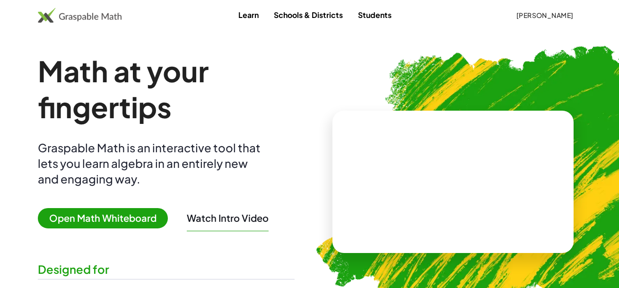
click at [534, 15] on span "[PERSON_NAME]" at bounding box center [545, 15] width 58 height 9
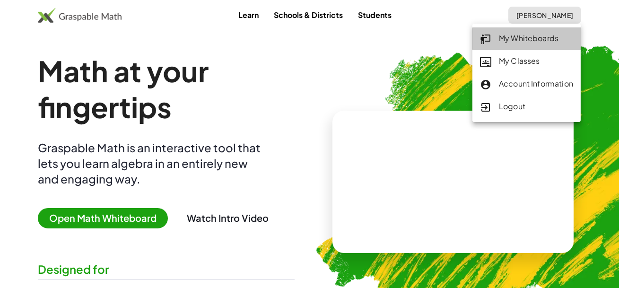
click at [519, 37] on div "My Whiteboards" at bounding box center [526, 39] width 93 height 12
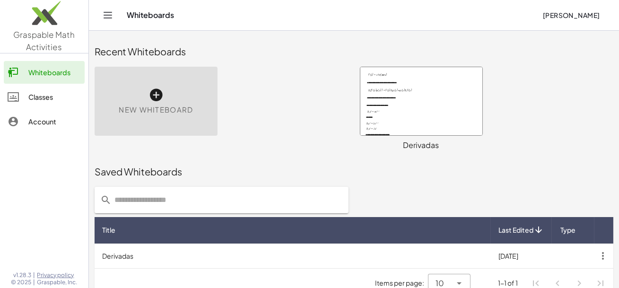
click at [417, 96] on div at bounding box center [421, 101] width 122 height 68
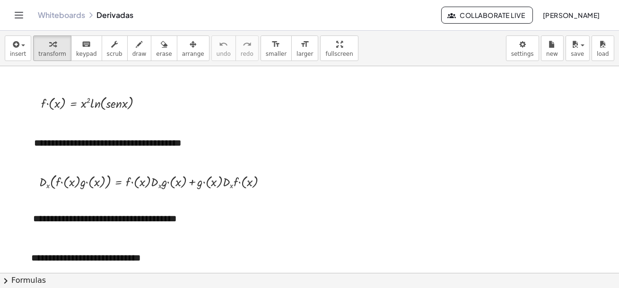
click at [359, 165] on div at bounding box center [309, 273] width 619 height 414
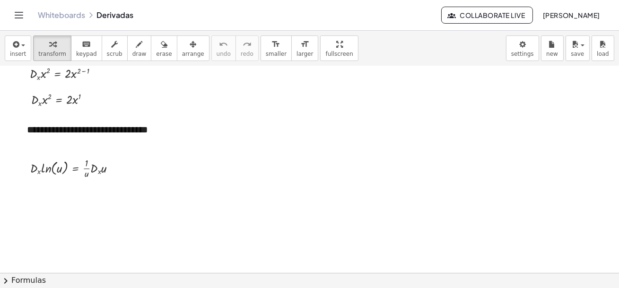
scroll to position [276, 0]
click at [113, 168] on div at bounding box center [112, 167] width 5 height 5
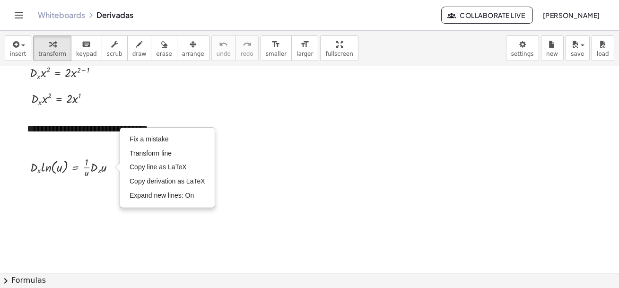
click at [262, 206] on div at bounding box center [309, 100] width 619 height 621
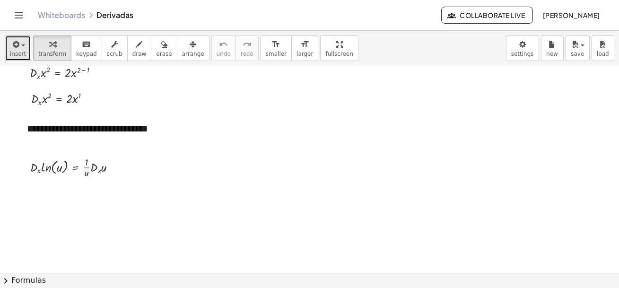
click at [16, 51] on span "insert" at bounding box center [18, 54] width 16 height 7
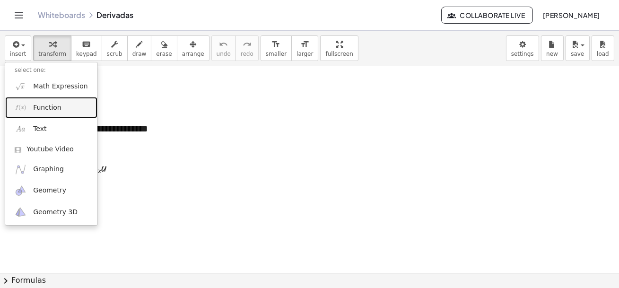
click at [37, 107] on span "Function" at bounding box center [47, 107] width 28 height 9
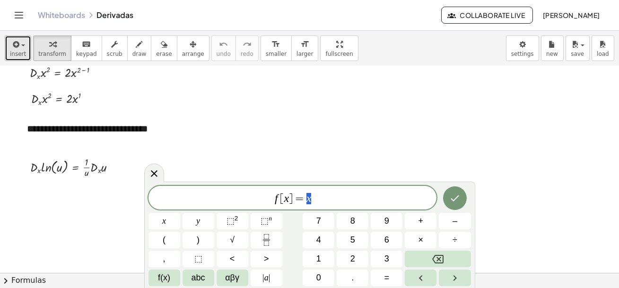
click at [15, 48] on icon "button" at bounding box center [15, 44] width 9 height 11
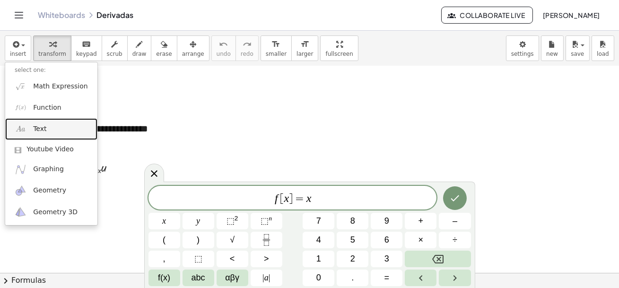
click at [43, 131] on span "Text" at bounding box center [39, 128] width 13 height 9
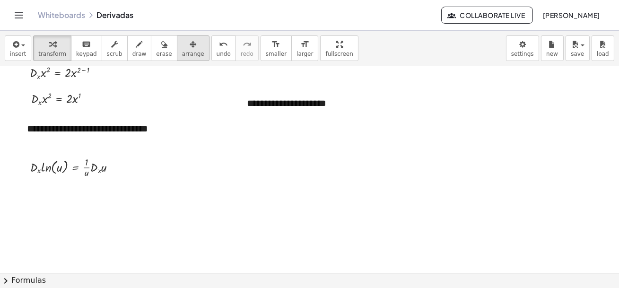
click at [190, 46] on icon "button" at bounding box center [193, 44] width 7 height 11
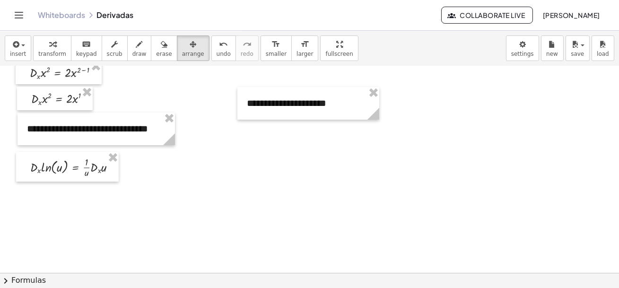
click at [360, 176] on div at bounding box center [309, 100] width 619 height 621
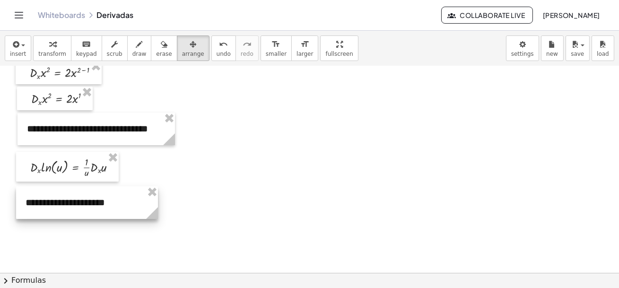
drag, startPoint x: 342, startPoint y: 103, endPoint x: 120, endPoint y: 202, distance: 242.6
click at [120, 202] on div at bounding box center [87, 202] width 142 height 33
click at [173, 238] on div at bounding box center [309, 100] width 619 height 621
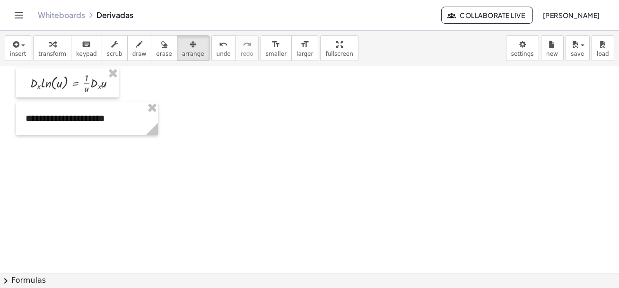
scroll to position [362, 0]
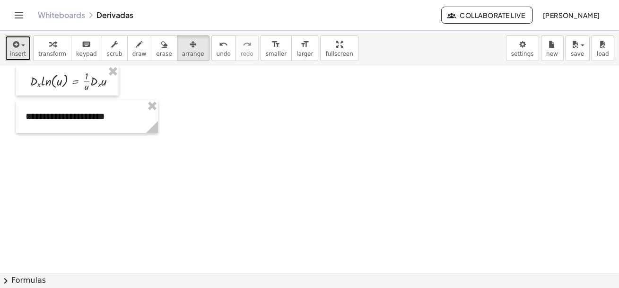
click at [19, 44] on icon "button" at bounding box center [15, 44] width 9 height 11
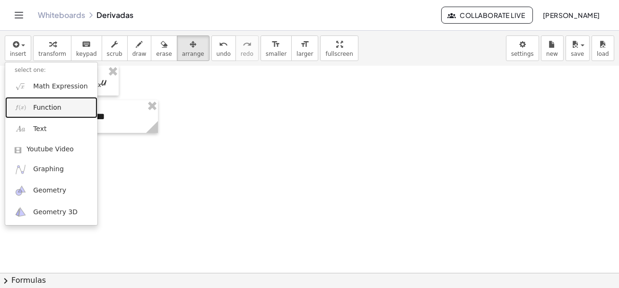
click at [37, 110] on span "Function" at bounding box center [47, 107] width 28 height 9
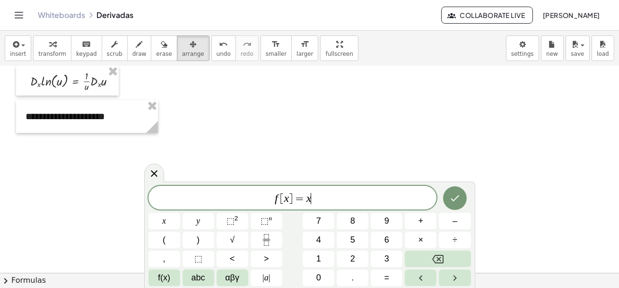
click at [325, 200] on span "f [ x ] = x ​" at bounding box center [293, 198] width 289 height 13
drag, startPoint x: 323, startPoint y: 196, endPoint x: 247, endPoint y: 198, distance: 76.2
click at [247, 198] on span "f [ x ] = x" at bounding box center [293, 198] width 289 height 13
click at [567, 203] on div at bounding box center [309, 14] width 619 height 621
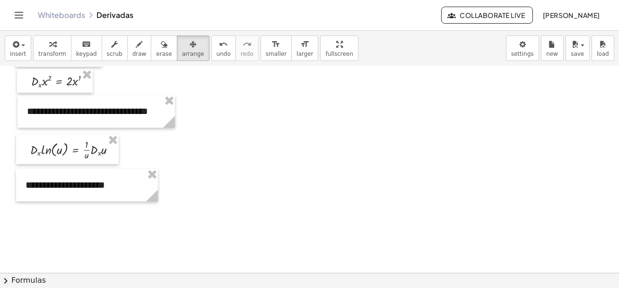
scroll to position [276, 0]
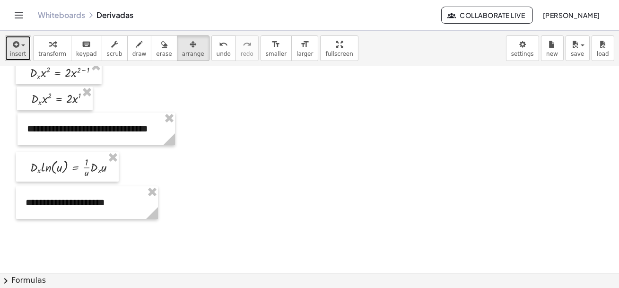
click at [16, 48] on icon "button" at bounding box center [15, 44] width 9 height 11
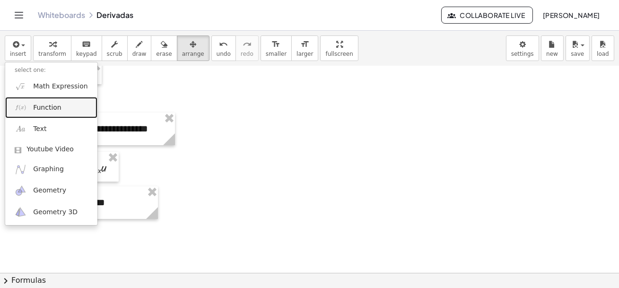
click at [40, 109] on span "Function" at bounding box center [47, 107] width 28 height 9
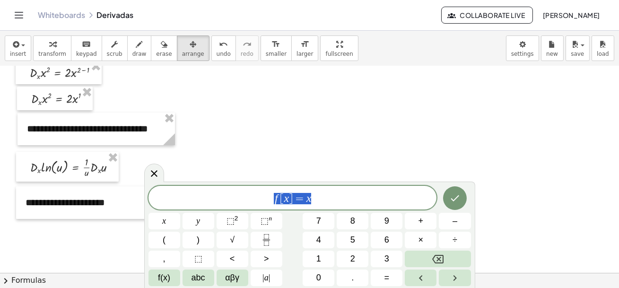
drag, startPoint x: 326, startPoint y: 203, endPoint x: 216, endPoint y: 192, distance: 110.3
click at [216, 192] on span "f [ x ] = x" at bounding box center [293, 198] width 289 height 13
click at [235, 279] on span "αβγ" at bounding box center [232, 278] width 14 height 13
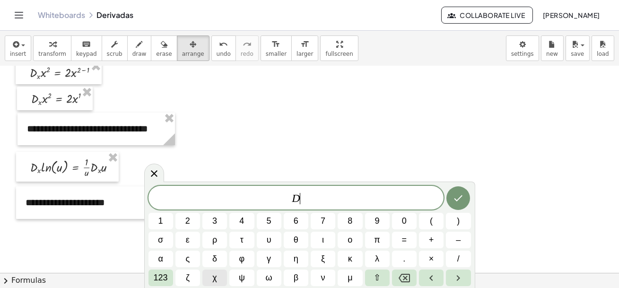
click at [213, 279] on span "χ" at bounding box center [214, 278] width 4 height 13
click at [161, 277] on span "123" at bounding box center [161, 278] width 14 height 13
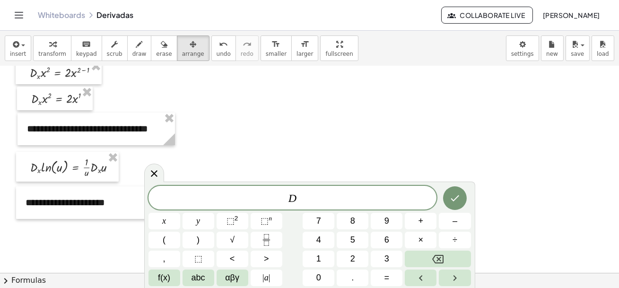
click at [161, 277] on span "f(x)" at bounding box center [164, 278] width 12 height 13
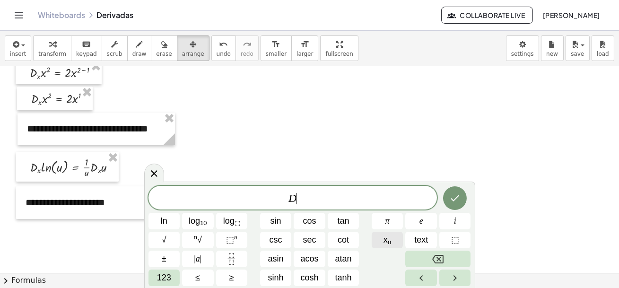
click at [389, 241] on sub "n" at bounding box center [390, 241] width 4 height 7
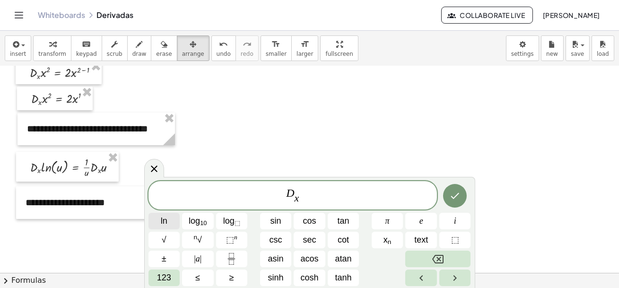
click at [164, 220] on span "ln" at bounding box center [164, 221] width 7 height 13
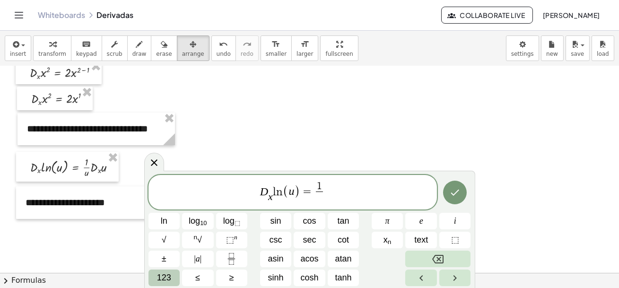
click at [165, 279] on span "123" at bounding box center [164, 278] width 14 height 13
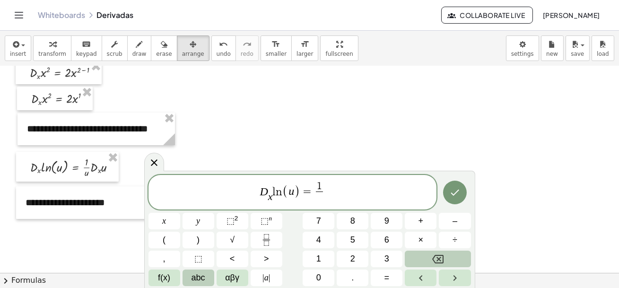
click at [207, 279] on button "abc" at bounding box center [199, 278] width 32 height 17
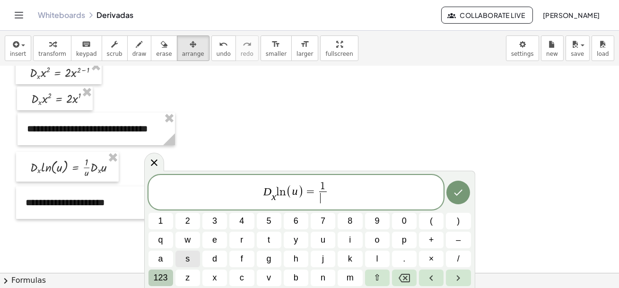
click at [157, 278] on span "123" at bounding box center [161, 278] width 14 height 13
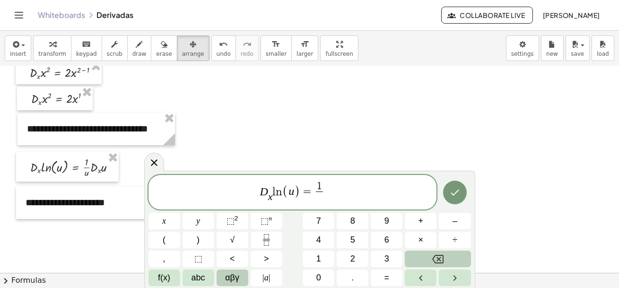
click at [236, 280] on span "αβγ" at bounding box center [232, 278] width 14 height 13
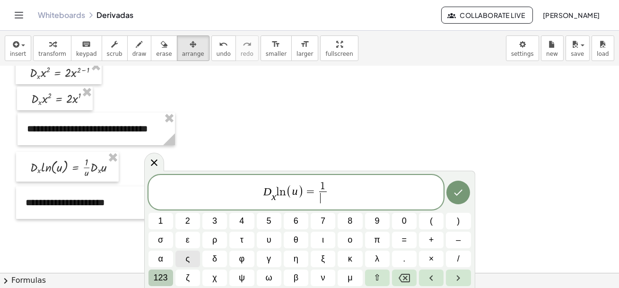
click at [160, 281] on span "123" at bounding box center [161, 278] width 14 height 13
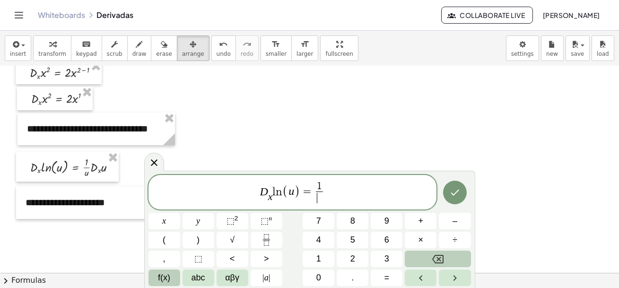
click at [167, 278] on span "f(x)" at bounding box center [164, 278] width 12 height 13
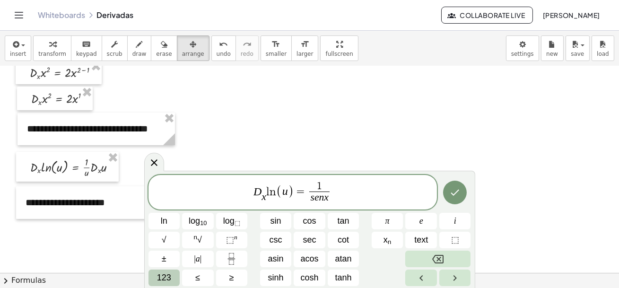
click at [331, 193] on span "D x ​ l n ( u ) = 1 ​ s e n x ​" at bounding box center [293, 193] width 289 height 25
click at [385, 245] on span "x n" at bounding box center [388, 240] width 8 height 13
click at [319, 192] on span "D x ​ l n ( u ) = 1 s e n x ​ ​ c o s x" at bounding box center [293, 193] width 289 height 25
click at [349, 193] on span "D x ​ l n ( u ) = 1 s e n x ​ ( ​ c o s x )" at bounding box center [293, 193] width 289 height 25
click at [454, 195] on icon "Done" at bounding box center [455, 193] width 9 height 6
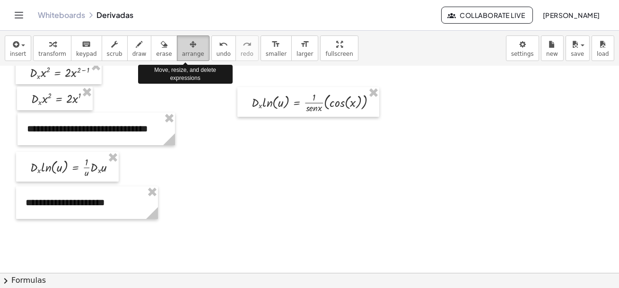
click at [190, 47] on icon "button" at bounding box center [193, 44] width 7 height 11
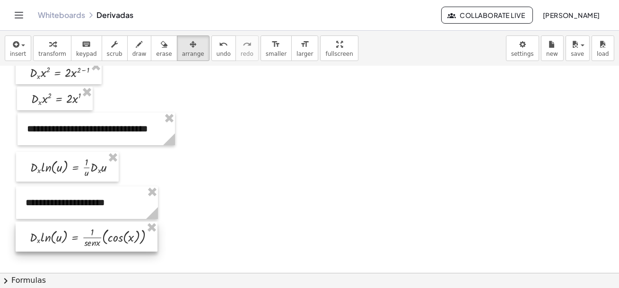
drag, startPoint x: 342, startPoint y: 103, endPoint x: 120, endPoint y: 237, distance: 260.0
click at [120, 237] on div at bounding box center [87, 237] width 142 height 30
click at [248, 219] on div at bounding box center [309, 100] width 619 height 621
click at [175, 235] on div at bounding box center [309, 100] width 619 height 621
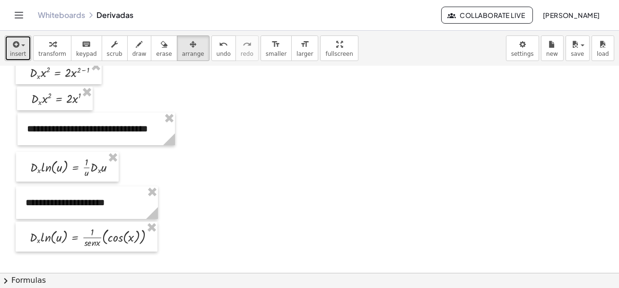
click at [18, 48] on icon "button" at bounding box center [15, 44] width 9 height 11
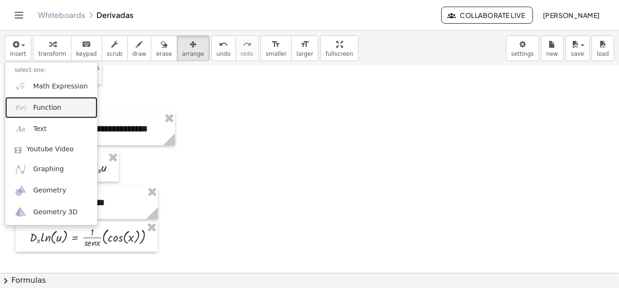
click at [35, 108] on span "Function" at bounding box center [47, 107] width 28 height 9
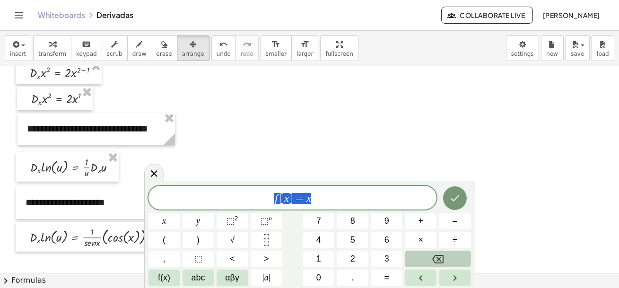
drag, startPoint x: 322, startPoint y: 201, endPoint x: 244, endPoint y: 199, distance: 78.1
click at [244, 199] on span "f [ x ] = x" at bounding box center [293, 198] width 289 height 13
click at [198, 275] on span "abc" at bounding box center [199, 278] width 14 height 13
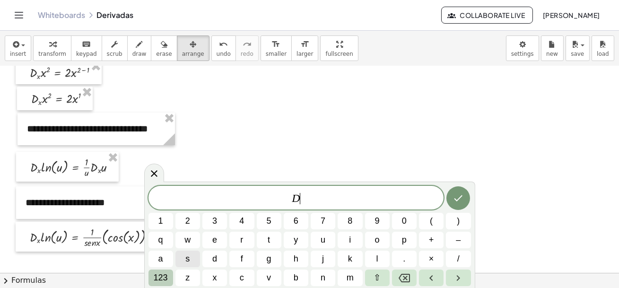
click at [166, 279] on span "123" at bounding box center [161, 278] width 14 height 13
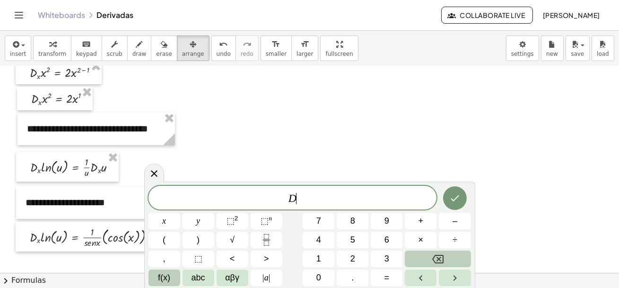
click at [164, 280] on span "f(x)" at bounding box center [164, 278] width 12 height 13
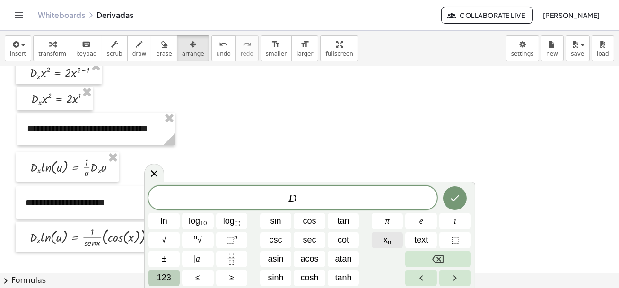
click at [388, 241] on sub "n" at bounding box center [390, 241] width 4 height 7
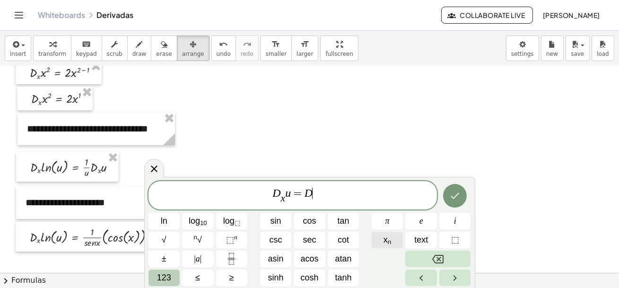
click at [386, 241] on span "x n" at bounding box center [388, 240] width 8 height 13
click at [458, 197] on icon "Done" at bounding box center [454, 195] width 11 height 11
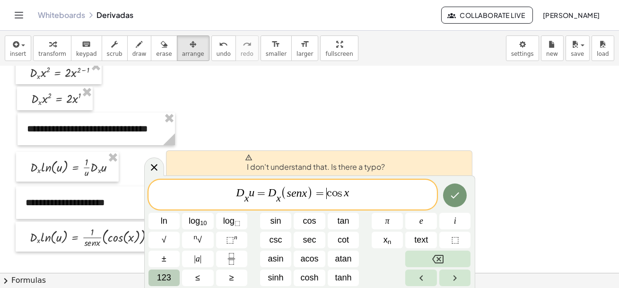
click at [325, 194] on span "D x ​ u = D x ​ ( s e n x ) = ​ c o s x" at bounding box center [293, 195] width 289 height 20
click at [301, 194] on span "s e n ​ x" at bounding box center [297, 193] width 20 height 11
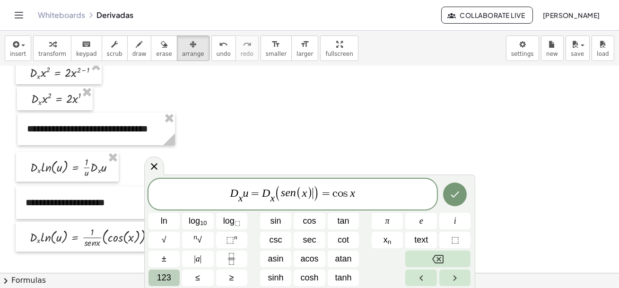
click at [334, 195] on var "c" at bounding box center [335, 193] width 5 height 11
click at [350, 193] on span "D x ​ u = D x ​ ( s e n ( x ) ) = c o s ​ x" at bounding box center [293, 194] width 289 height 21
click at [355, 196] on span ")" at bounding box center [357, 193] width 6 height 14
click at [459, 196] on icon "Done" at bounding box center [454, 194] width 11 height 11
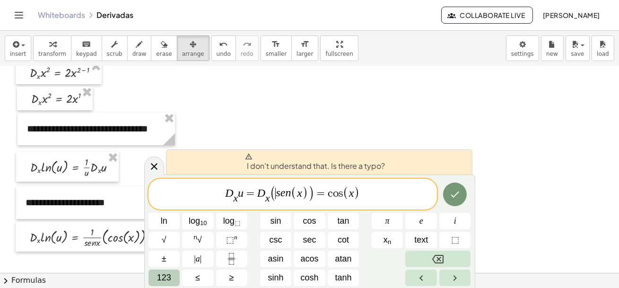
click at [276, 193] on span "(" at bounding box center [273, 193] width 6 height 17
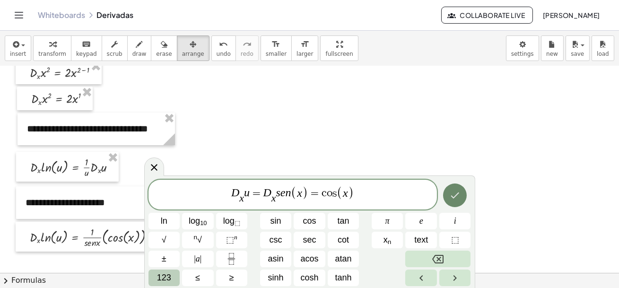
click at [453, 197] on icon "Done" at bounding box center [454, 195] width 11 height 11
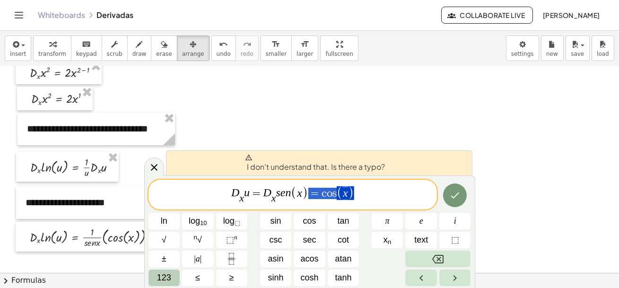
drag, startPoint x: 354, startPoint y: 194, endPoint x: 311, endPoint y: 196, distance: 42.6
click at [311, 196] on span "D x ​ u = D x ​ s e n ( x ) = c o s ( x )" at bounding box center [293, 195] width 289 height 20
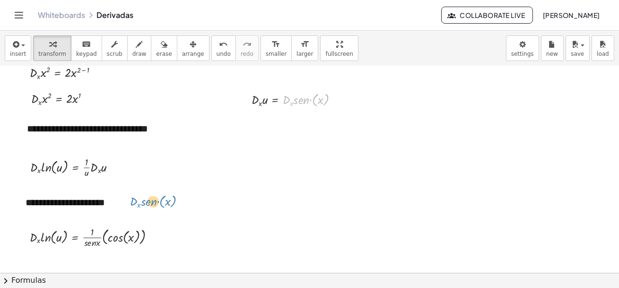
drag, startPoint x: 294, startPoint y: 100, endPoint x: 144, endPoint y: 201, distance: 180.4
click at [144, 201] on div "**********" at bounding box center [309, 100] width 619 height 621
click at [190, 44] on div "button" at bounding box center [193, 43] width 22 height 11
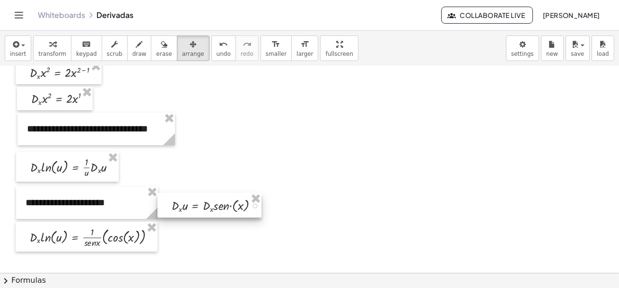
drag, startPoint x: 292, startPoint y: 99, endPoint x: 212, endPoint y: 204, distance: 132.0
click at [212, 204] on div at bounding box center [210, 205] width 104 height 25
click at [289, 229] on div at bounding box center [309, 100] width 619 height 621
click at [161, 44] on icon "button" at bounding box center [164, 44] width 7 height 11
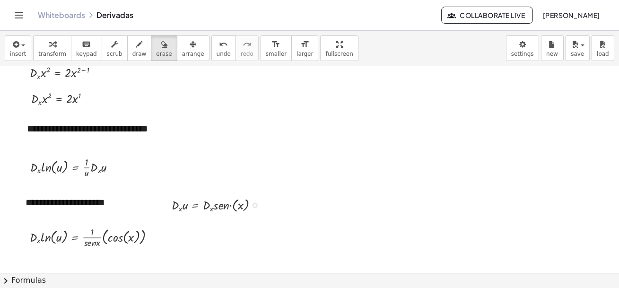
click at [311, 199] on div at bounding box center [309, 100] width 619 height 621
click at [90, 203] on div at bounding box center [309, 100] width 619 height 621
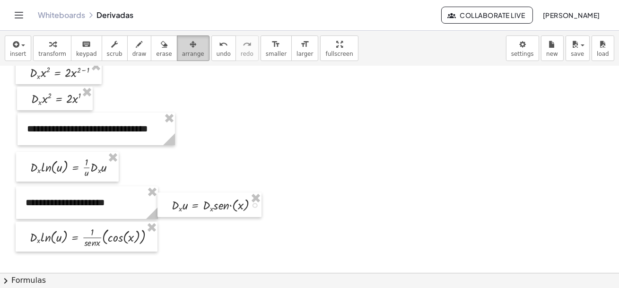
click at [190, 44] on icon "button" at bounding box center [193, 44] width 7 height 11
click at [198, 238] on div at bounding box center [309, 100] width 619 height 621
click at [23, 44] on div "button" at bounding box center [18, 43] width 16 height 11
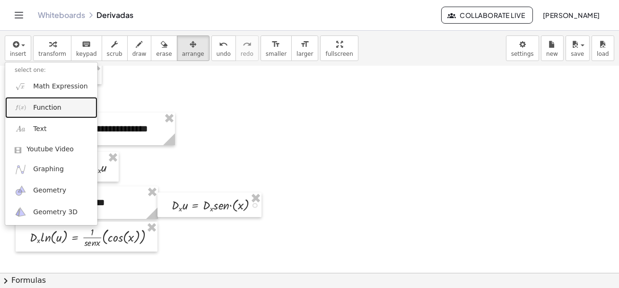
click at [49, 109] on span "Function" at bounding box center [47, 107] width 28 height 9
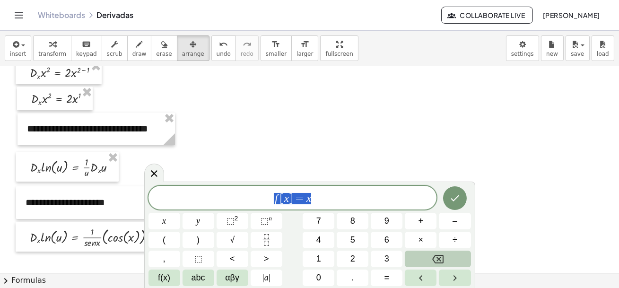
drag, startPoint x: 319, startPoint y: 199, endPoint x: 253, endPoint y: 193, distance: 66.5
click at [253, 193] on span "f [ x ] = x" at bounding box center [293, 198] width 289 height 13
click at [153, 172] on icon at bounding box center [154, 173] width 11 height 11
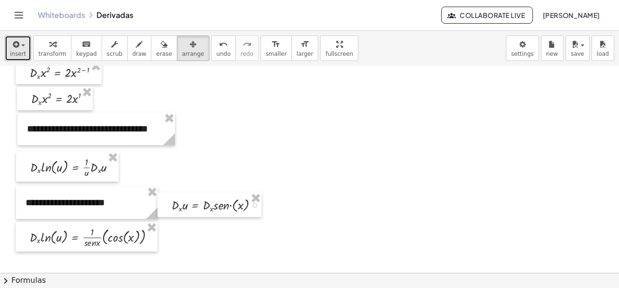
click at [22, 47] on div "button" at bounding box center [18, 43] width 16 height 11
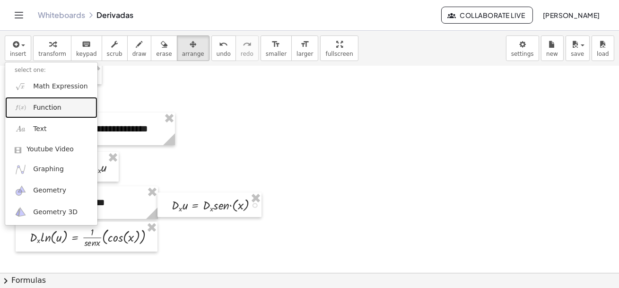
click at [30, 105] on link "Function" at bounding box center [51, 107] width 92 height 21
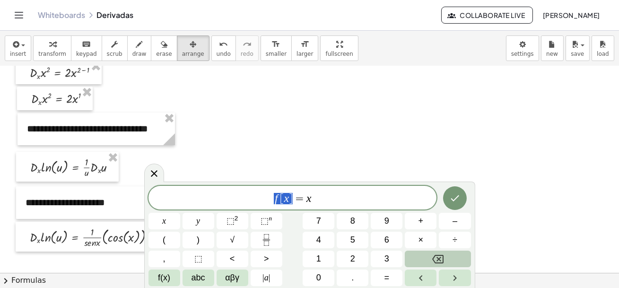
drag, startPoint x: 295, startPoint y: 198, endPoint x: 263, endPoint y: 197, distance: 32.2
click at [263, 197] on span "f [ x ] = x" at bounding box center [293, 198] width 289 height 13
click at [308, 200] on span "= x ​" at bounding box center [293, 198] width 289 height 13
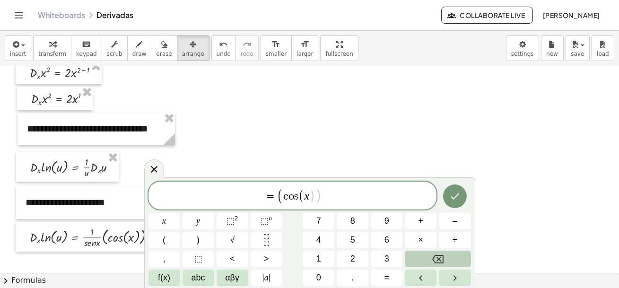
click at [279, 196] on span "(" at bounding box center [280, 196] width 6 height 17
click at [283, 196] on var "c" at bounding box center [285, 196] width 5 height 11
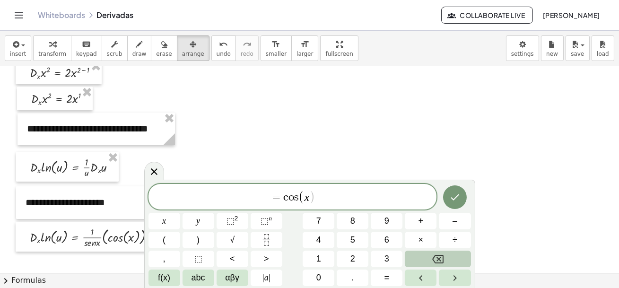
click at [321, 201] on span "= ​ c o s ( x )" at bounding box center [293, 198] width 289 height 16
click at [459, 195] on icon "Done" at bounding box center [454, 197] width 11 height 11
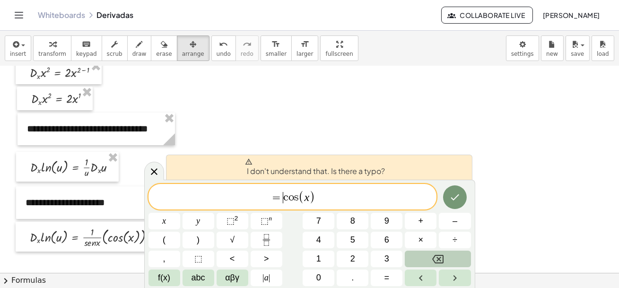
click at [284, 199] on var "c" at bounding box center [285, 197] width 5 height 11
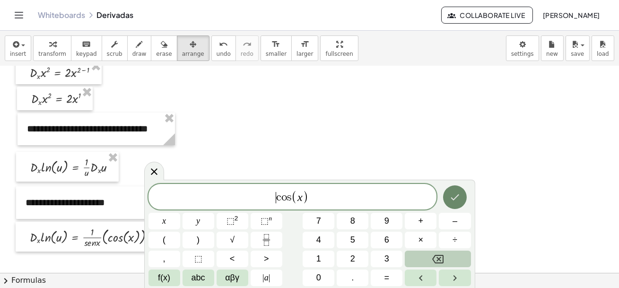
click at [456, 196] on icon "Done" at bounding box center [454, 197] width 11 height 11
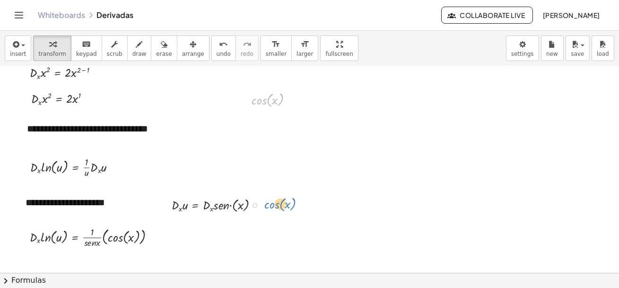
drag, startPoint x: 268, startPoint y: 99, endPoint x: 280, endPoint y: 202, distance: 103.8
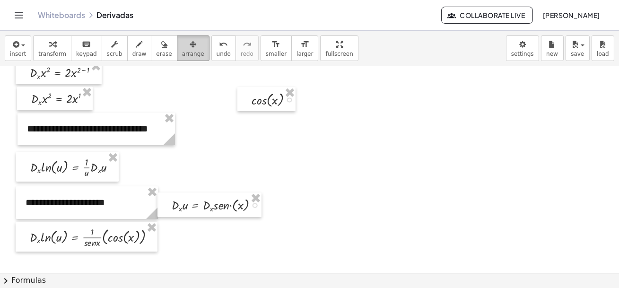
click at [190, 48] on icon "button" at bounding box center [193, 44] width 7 height 11
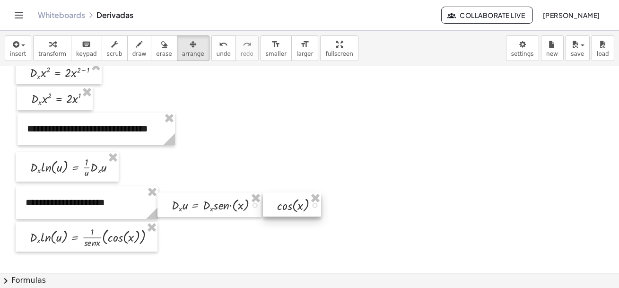
drag, startPoint x: 261, startPoint y: 104, endPoint x: 286, endPoint y: 209, distance: 108.4
click at [286, 209] on div at bounding box center [292, 205] width 58 height 24
click at [305, 234] on div at bounding box center [309, 100] width 619 height 621
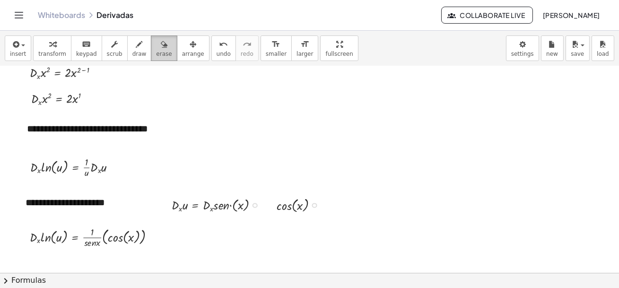
click at [156, 51] on span "erase" at bounding box center [164, 54] width 16 height 7
click at [357, 223] on div at bounding box center [309, 100] width 619 height 621
click at [23, 49] on div "button" at bounding box center [18, 43] width 16 height 11
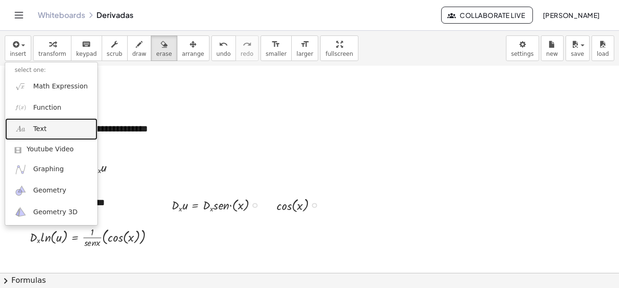
click at [38, 129] on span "Text" at bounding box center [39, 128] width 13 height 9
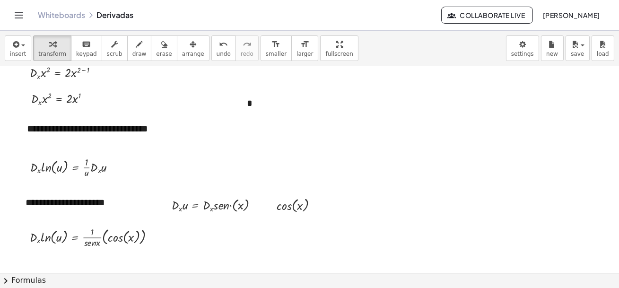
click at [412, 179] on div at bounding box center [309, 100] width 619 height 621
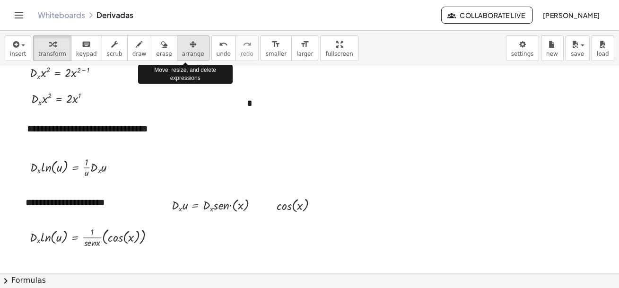
click at [190, 45] on icon "button" at bounding box center [193, 44] width 7 height 11
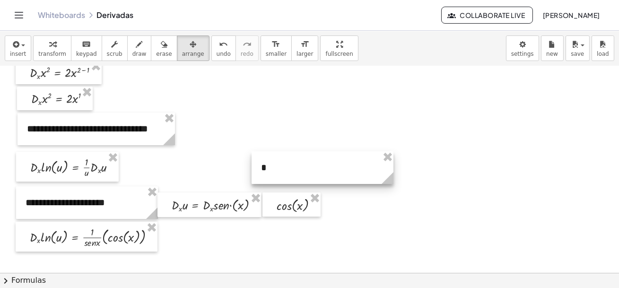
drag, startPoint x: 263, startPoint y: 103, endPoint x: 277, endPoint y: 167, distance: 65.9
click at [277, 167] on div at bounding box center [323, 167] width 142 height 33
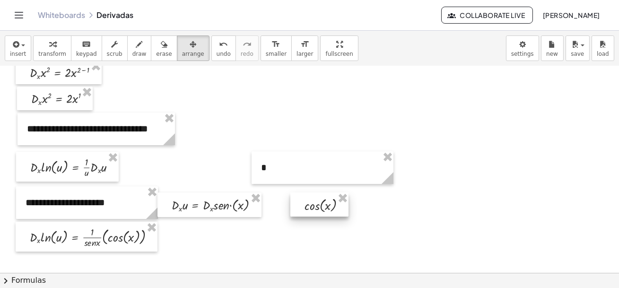
drag, startPoint x: 283, startPoint y: 200, endPoint x: 312, endPoint y: 200, distance: 28.4
click at [312, 200] on div at bounding box center [319, 205] width 58 height 24
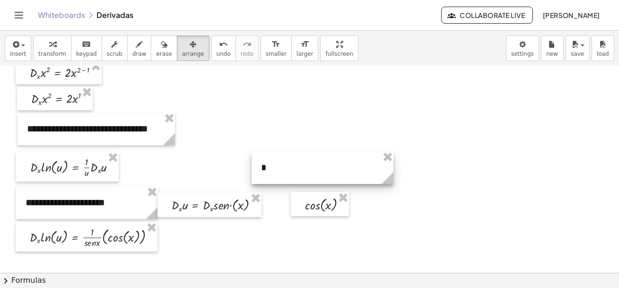
click at [375, 171] on div at bounding box center [323, 167] width 142 height 33
click at [392, 168] on div at bounding box center [323, 167] width 142 height 33
click at [392, 175] on icon at bounding box center [388, 178] width 12 height 12
drag, startPoint x: 392, startPoint y: 175, endPoint x: 266, endPoint y: 173, distance: 125.8
click at [266, 173] on icon at bounding box center [269, 178] width 17 height 17
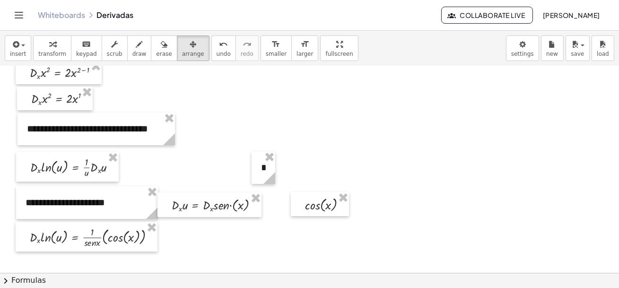
click at [283, 224] on div at bounding box center [309, 100] width 619 height 621
drag, startPoint x: 261, startPoint y: 171, endPoint x: 255, endPoint y: 191, distance: 21.1
click at [255, 191] on div "**********" at bounding box center [309, 100] width 619 height 621
drag, startPoint x: 259, startPoint y: 158, endPoint x: 263, endPoint y: 194, distance: 35.7
click at [263, 194] on div "**********" at bounding box center [309, 100] width 619 height 621
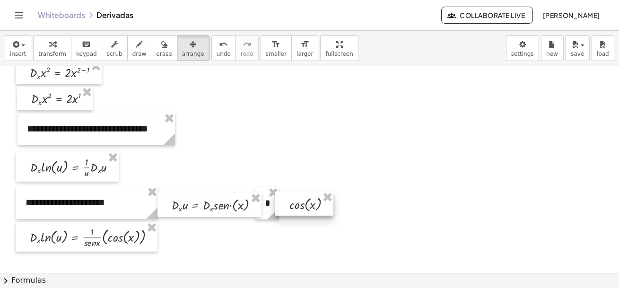
drag, startPoint x: 298, startPoint y: 197, endPoint x: 282, endPoint y: 197, distance: 15.6
click at [282, 197] on div at bounding box center [304, 204] width 58 height 24
click at [309, 237] on div at bounding box center [309, 100] width 619 height 621
click at [161, 47] on icon "button" at bounding box center [164, 44] width 7 height 11
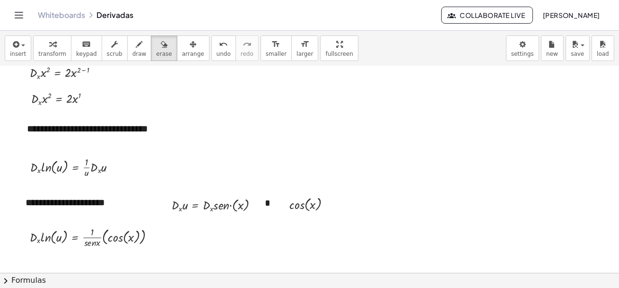
click at [331, 152] on div at bounding box center [309, 100] width 619 height 621
click at [186, 51] on span "arrange" at bounding box center [193, 54] width 22 height 7
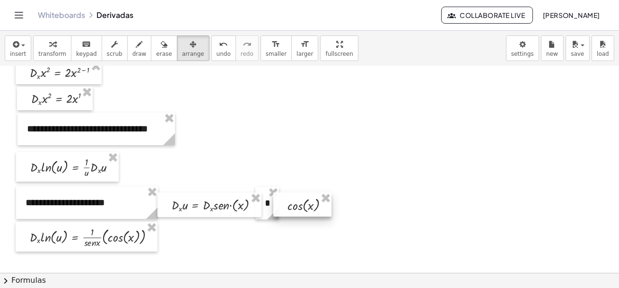
click at [303, 204] on div at bounding box center [302, 205] width 58 height 24
click at [271, 216] on icon at bounding box center [273, 214] width 12 height 12
drag, startPoint x: 268, startPoint y: 204, endPoint x: 266, endPoint y: 165, distance: 39.3
click at [266, 165] on div "**********" at bounding box center [309, 100] width 619 height 621
drag, startPoint x: 267, startPoint y: 192, endPoint x: 274, endPoint y: 157, distance: 35.4
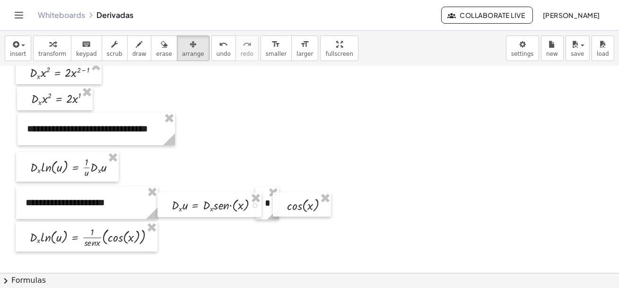
click at [274, 157] on div "**********" at bounding box center [309, 100] width 619 height 621
click at [268, 221] on div "**********" at bounding box center [309, 100] width 619 height 621
click at [282, 206] on div at bounding box center [302, 205] width 58 height 24
drag, startPoint x: 291, startPoint y: 210, endPoint x: 319, endPoint y: 193, distance: 32.9
click at [319, 193] on div at bounding box center [329, 187] width 58 height 24
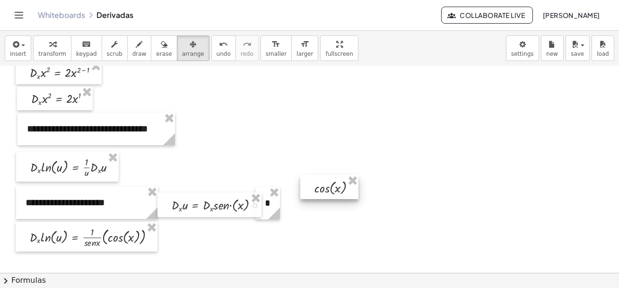
click at [305, 188] on div at bounding box center [329, 187] width 58 height 24
click at [352, 193] on div at bounding box center [329, 187] width 58 height 24
drag, startPoint x: 359, startPoint y: 194, endPoint x: 343, endPoint y: 194, distance: 15.6
click at [343, 194] on div "cos ( , x )" at bounding box center [329, 187] width 58 height 24
click at [364, 221] on div at bounding box center [309, 100] width 619 height 621
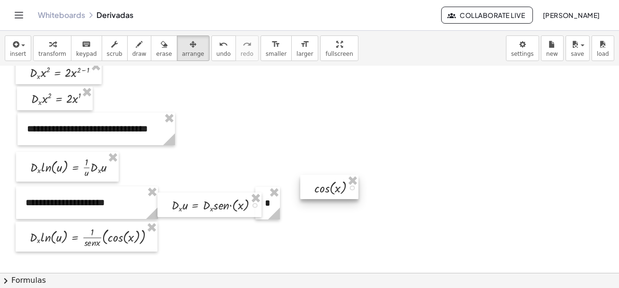
click at [310, 198] on div at bounding box center [329, 187] width 58 height 24
drag, startPoint x: 357, startPoint y: 198, endPoint x: 361, endPoint y: 214, distance: 16.2
click at [361, 214] on div at bounding box center [334, 203] width 58 height 24
click at [319, 212] on div at bounding box center [334, 203] width 58 height 24
drag, startPoint x: 317, startPoint y: 206, endPoint x: 284, endPoint y: 208, distance: 33.2
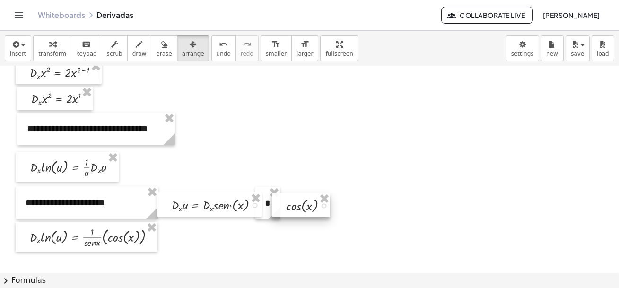
click at [284, 208] on div at bounding box center [301, 205] width 58 height 24
click at [296, 234] on div at bounding box center [309, 100] width 619 height 621
click at [161, 46] on icon "button" at bounding box center [164, 44] width 7 height 11
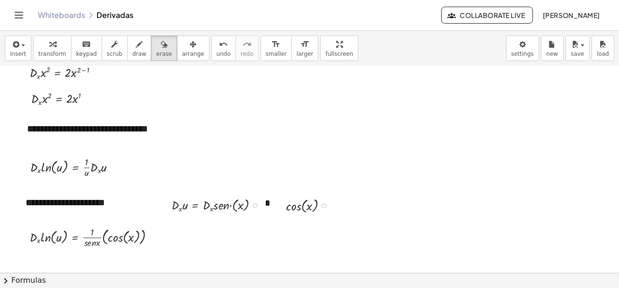
click at [391, 237] on div at bounding box center [309, 100] width 619 height 621
click at [398, 220] on div at bounding box center [309, 100] width 619 height 621
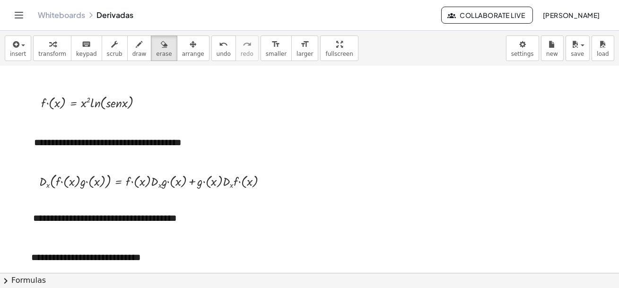
scroll to position [0, 0]
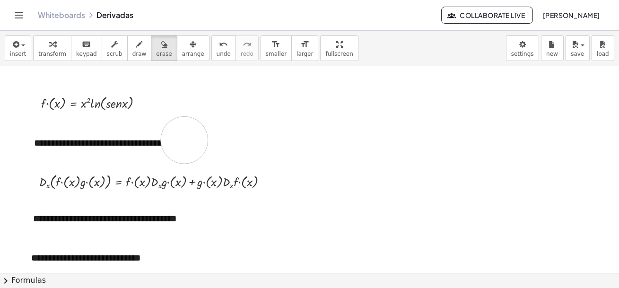
click at [190, 45] on icon "button" at bounding box center [193, 44] width 7 height 11
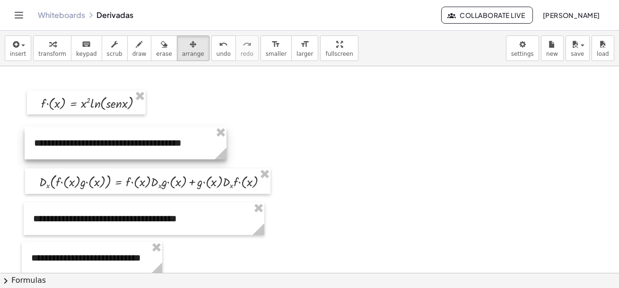
click at [150, 151] on div at bounding box center [126, 143] width 202 height 33
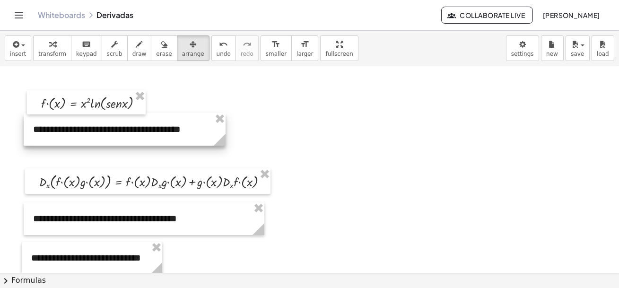
drag, startPoint x: 176, startPoint y: 142, endPoint x: 175, endPoint y: 128, distance: 14.2
click at [175, 128] on div at bounding box center [125, 129] width 202 height 33
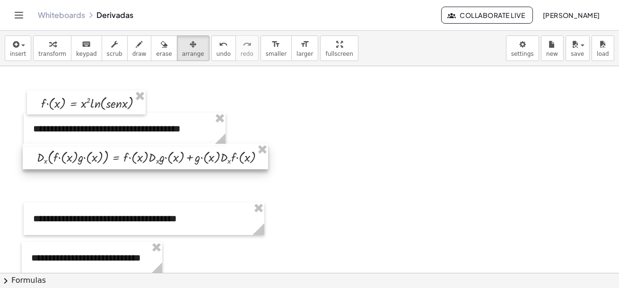
drag, startPoint x: 178, startPoint y: 177, endPoint x: 176, endPoint y: 152, distance: 24.7
click at [176, 152] on div at bounding box center [145, 157] width 245 height 26
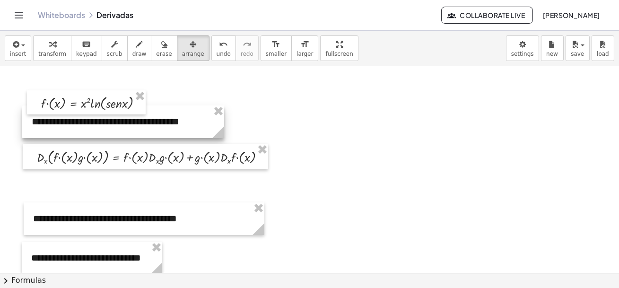
drag, startPoint x: 180, startPoint y: 131, endPoint x: 178, endPoint y: 123, distance: 7.2
click at [178, 123] on div at bounding box center [123, 121] width 202 height 33
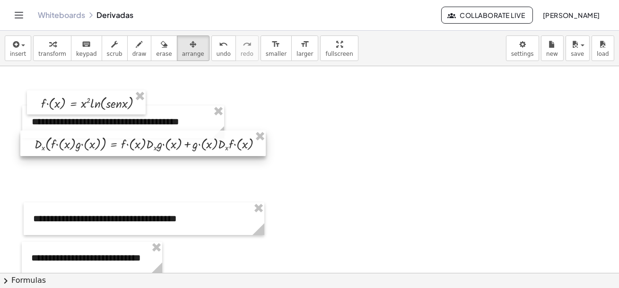
drag, startPoint x: 178, startPoint y: 158, endPoint x: 176, endPoint y: 144, distance: 13.5
click at [176, 144] on div at bounding box center [142, 144] width 245 height 26
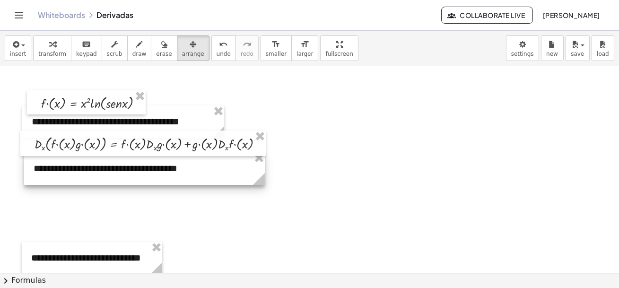
drag, startPoint x: 179, startPoint y: 204, endPoint x: 179, endPoint y: 154, distance: 50.1
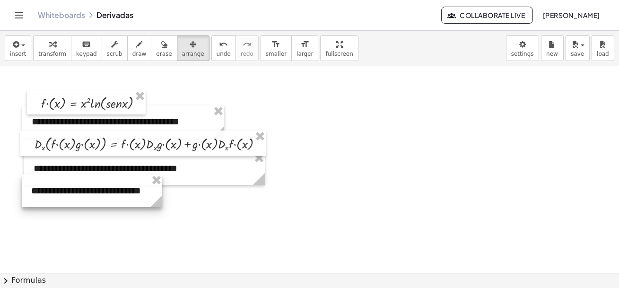
drag, startPoint x: 129, startPoint y: 245, endPoint x: 129, endPoint y: 178, distance: 67.2
click at [129, 178] on div at bounding box center [92, 191] width 140 height 33
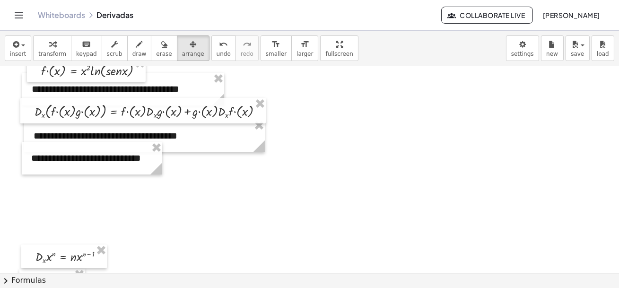
scroll to position [34, 0]
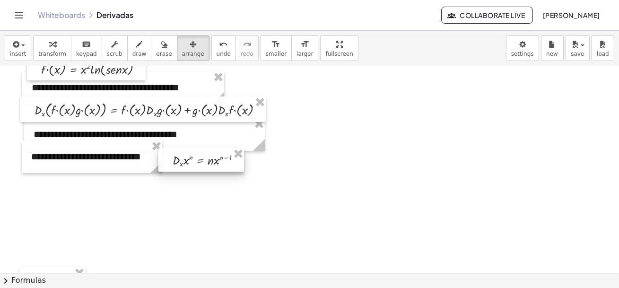
drag, startPoint x: 57, startPoint y: 253, endPoint x: 194, endPoint y: 158, distance: 166.9
click at [194, 158] on div at bounding box center [201, 160] width 86 height 24
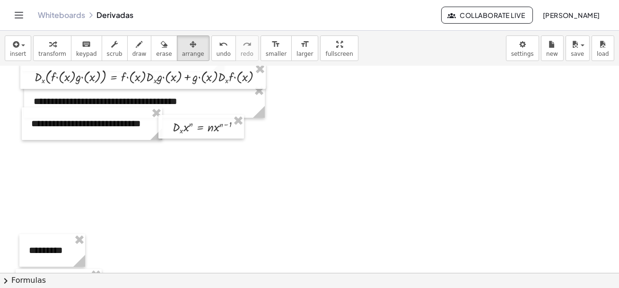
scroll to position [69, 0]
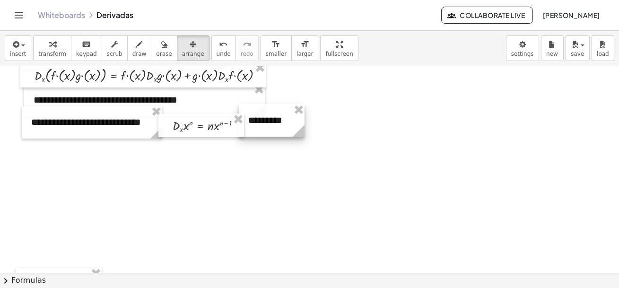
drag, startPoint x: 49, startPoint y: 251, endPoint x: 269, endPoint y: 122, distance: 254.4
click at [269, 122] on div at bounding box center [272, 120] width 66 height 33
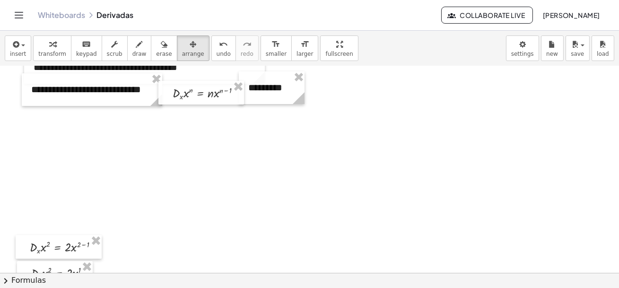
scroll to position [103, 0]
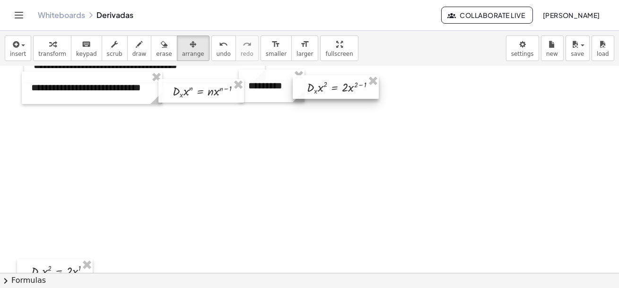
drag, startPoint x: 59, startPoint y: 243, endPoint x: 336, endPoint y: 85, distance: 318.4
click at [336, 85] on div at bounding box center [336, 87] width 86 height 24
click at [217, 51] on span "undo" at bounding box center [224, 54] width 14 height 7
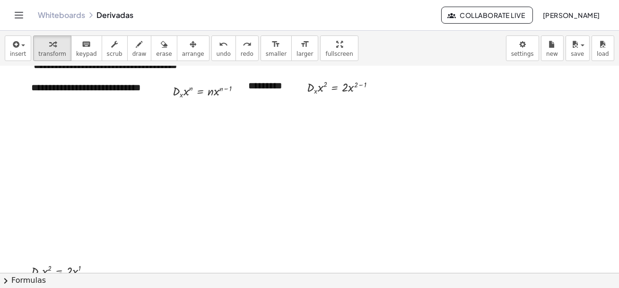
click at [178, 240] on div at bounding box center [309, 273] width 619 height 621
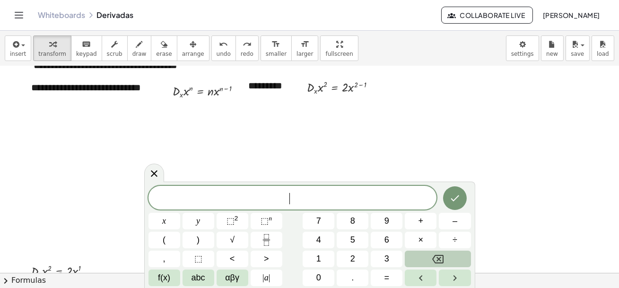
click at [509, 152] on div at bounding box center [309, 273] width 619 height 621
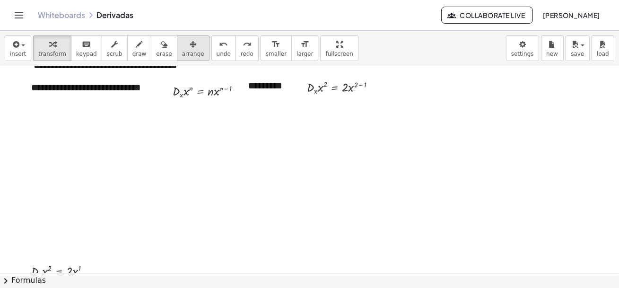
click at [190, 45] on icon "button" at bounding box center [193, 44] width 7 height 11
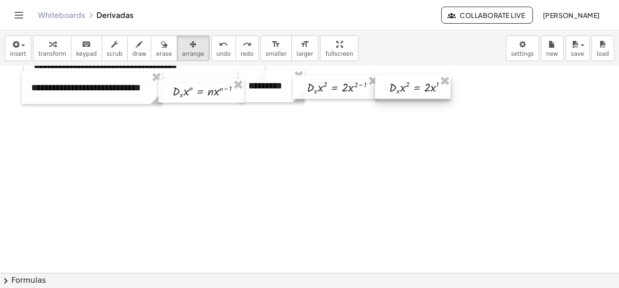
drag, startPoint x: 45, startPoint y: 264, endPoint x: 404, endPoint y: 79, distance: 403.9
click at [404, 79] on div at bounding box center [413, 87] width 76 height 24
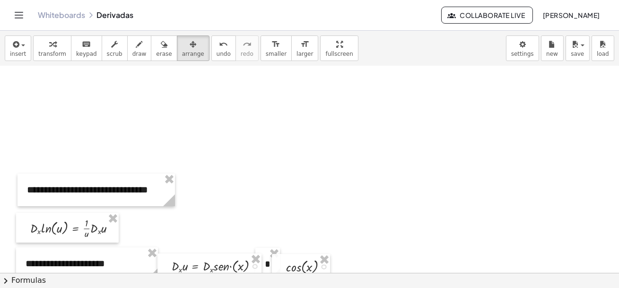
scroll to position [212, 0]
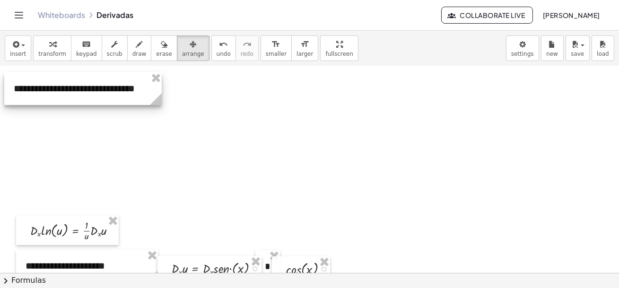
drag, startPoint x: 114, startPoint y: 193, endPoint x: 101, endPoint y: 89, distance: 104.4
click at [101, 89] on div at bounding box center [83, 88] width 158 height 33
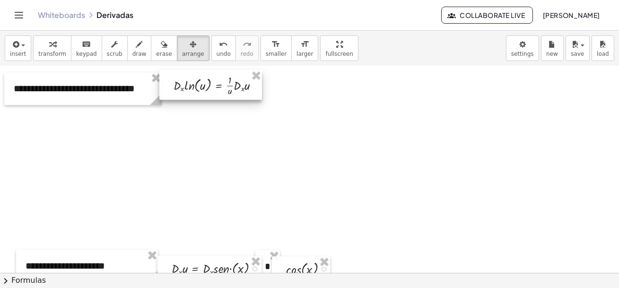
drag, startPoint x: 79, startPoint y: 230, endPoint x: 219, endPoint y: 86, distance: 200.0
click at [219, 86] on div at bounding box center [210, 85] width 103 height 30
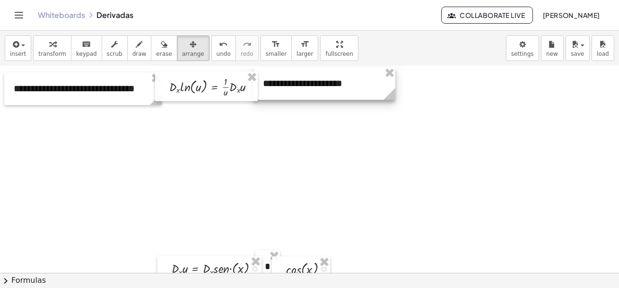
drag, startPoint x: 99, startPoint y: 265, endPoint x: 336, endPoint y: 83, distance: 299.5
click at [336, 83] on div at bounding box center [325, 83] width 142 height 33
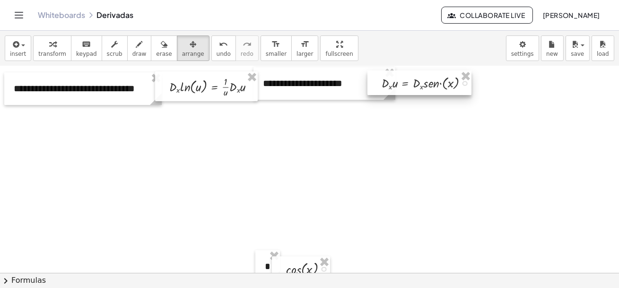
drag, startPoint x: 452, startPoint y: 79, endPoint x: 418, endPoint y: 82, distance: 33.7
click at [418, 82] on div at bounding box center [420, 82] width 104 height 25
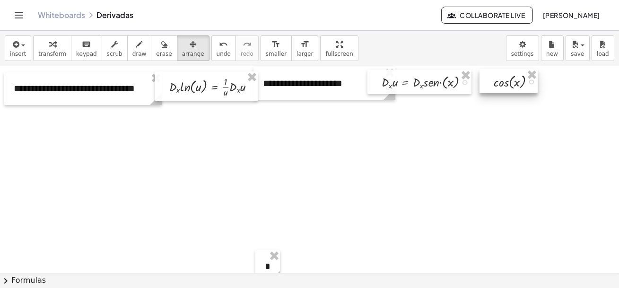
drag, startPoint x: 291, startPoint y: 263, endPoint x: 506, endPoint y: 75, distance: 285.3
click at [506, 75] on div at bounding box center [509, 81] width 58 height 24
drag, startPoint x: 264, startPoint y: 263, endPoint x: 475, endPoint y: 75, distance: 282.4
click at [475, 75] on div "**********" at bounding box center [309, 164] width 619 height 621
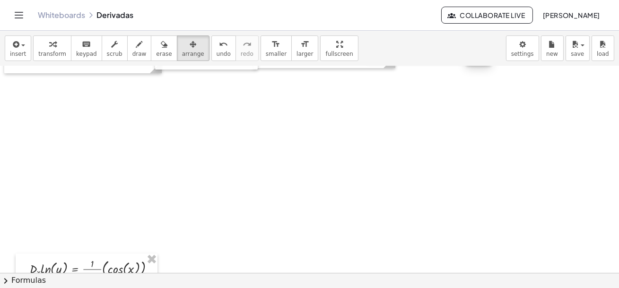
scroll to position [246, 0]
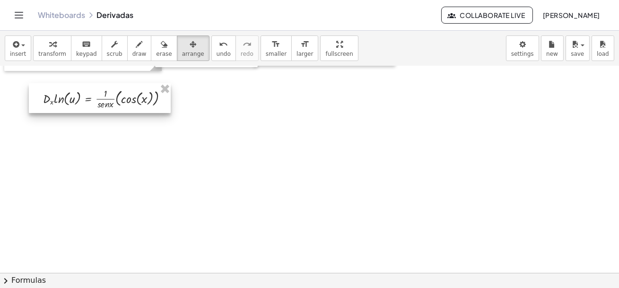
drag, startPoint x: 71, startPoint y: 265, endPoint x: 80, endPoint y: 92, distance: 173.4
click at [80, 92] on div at bounding box center [100, 98] width 142 height 30
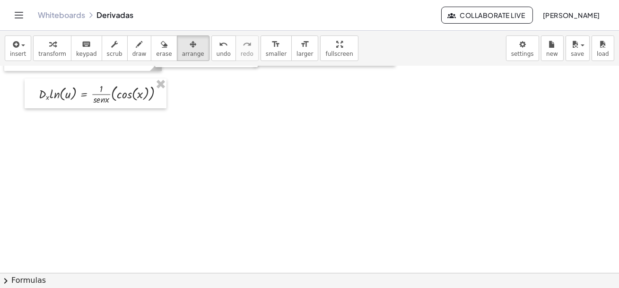
click at [470, 168] on div at bounding box center [309, 130] width 619 height 621
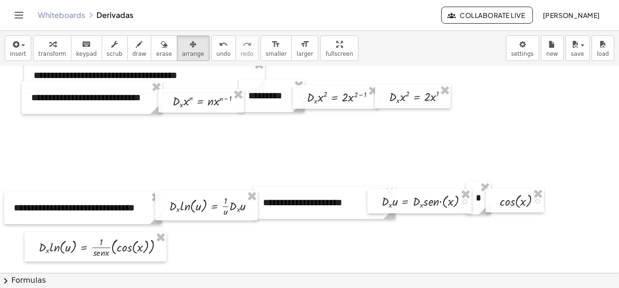
scroll to position [92, 0]
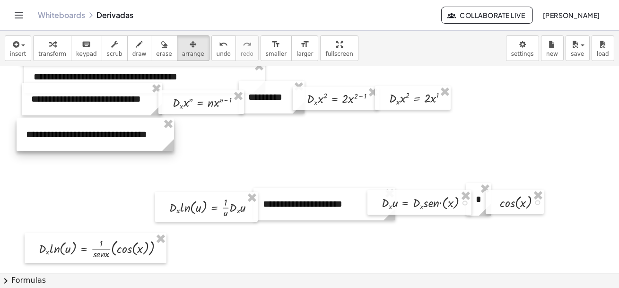
drag, startPoint x: 83, startPoint y: 211, endPoint x: 96, endPoint y: 137, distance: 75.7
click at [96, 137] on div at bounding box center [96, 134] width 158 height 33
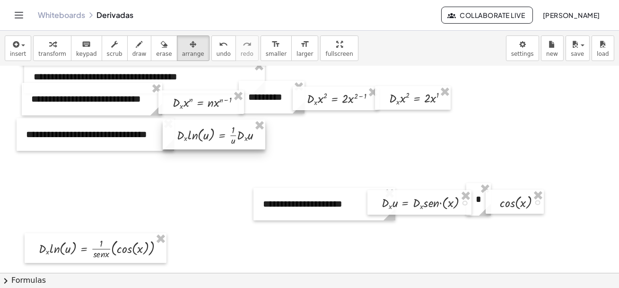
drag, startPoint x: 178, startPoint y: 211, endPoint x: 185, endPoint y: 138, distance: 73.2
click at [185, 138] on div at bounding box center [214, 135] width 103 height 30
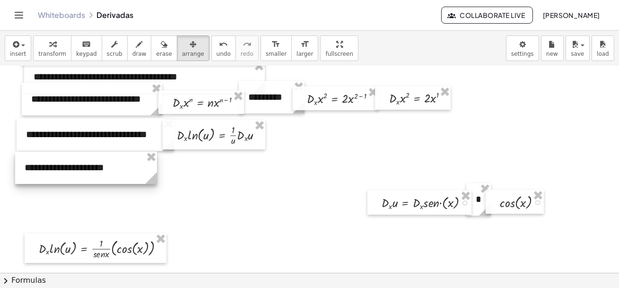
drag, startPoint x: 267, startPoint y: 210, endPoint x: 29, endPoint y: 174, distance: 241.2
click at [29, 174] on div at bounding box center [86, 167] width 142 height 33
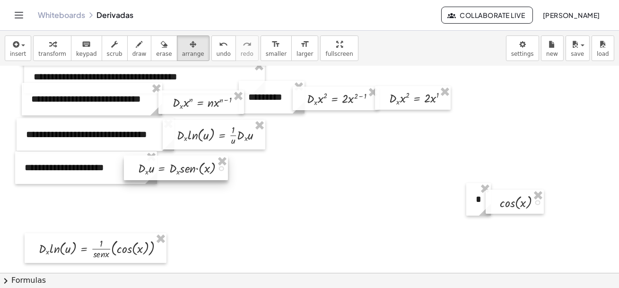
drag, startPoint x: 411, startPoint y: 202, endPoint x: 167, endPoint y: 167, distance: 245.6
click at [167, 167] on div at bounding box center [176, 168] width 104 height 25
drag, startPoint x: 474, startPoint y: 201, endPoint x: 223, endPoint y: 168, distance: 252.8
click at [223, 168] on div "**********" at bounding box center [309, 284] width 619 height 621
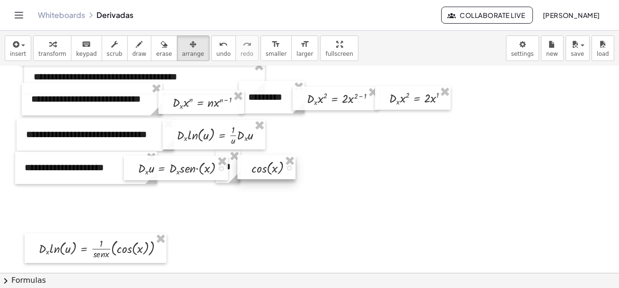
drag, startPoint x: 492, startPoint y: 197, endPoint x: 245, endPoint y: 163, distance: 250.3
click at [245, 163] on div at bounding box center [266, 167] width 58 height 24
drag, startPoint x: 233, startPoint y: 175, endPoint x: 239, endPoint y: 175, distance: 5.7
click at [239, 175] on div "**********" at bounding box center [309, 284] width 619 height 621
drag, startPoint x: 220, startPoint y: 182, endPoint x: 225, endPoint y: 182, distance: 5.2
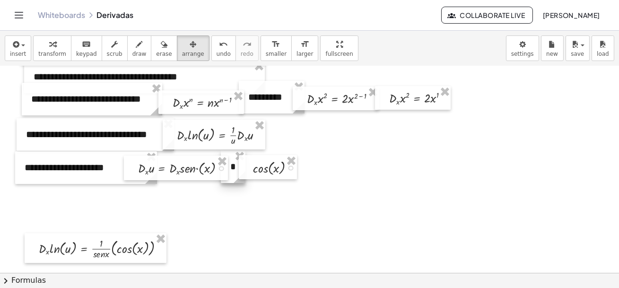
click at [225, 182] on div at bounding box center [233, 166] width 25 height 33
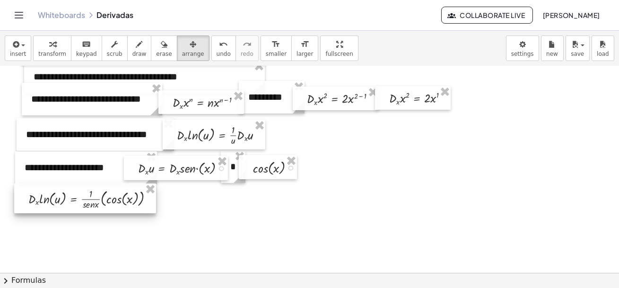
drag, startPoint x: 103, startPoint y: 236, endPoint x: 92, endPoint y: 186, distance: 50.7
click at [92, 186] on div at bounding box center [85, 199] width 142 height 30
click at [198, 232] on div at bounding box center [309, 284] width 619 height 621
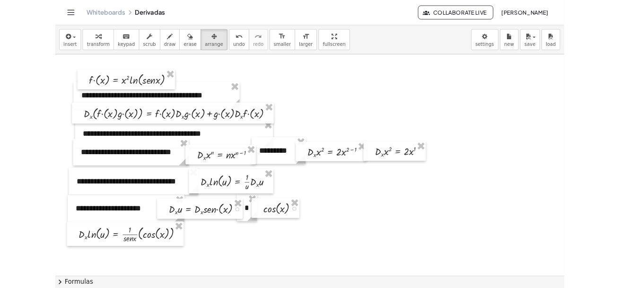
scroll to position [23, 0]
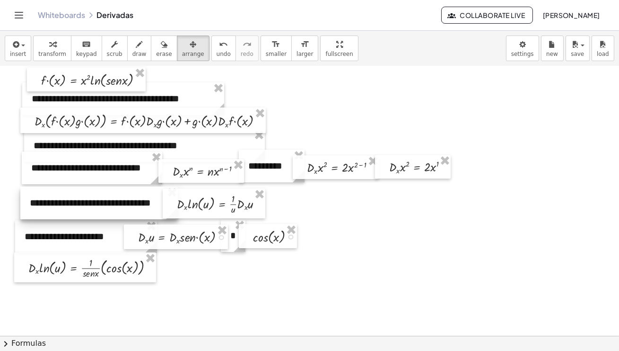
click at [95, 209] on div at bounding box center [99, 202] width 158 height 33
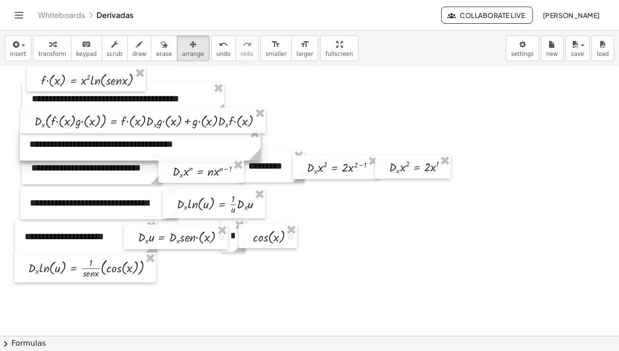
click at [73, 143] on div at bounding box center [140, 144] width 241 height 33
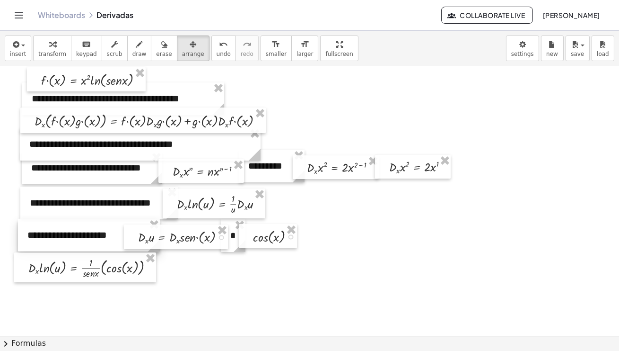
drag, startPoint x: 51, startPoint y: 238, endPoint x: 60, endPoint y: 268, distance: 31.1
click at [53, 236] on div at bounding box center [89, 235] width 142 height 33
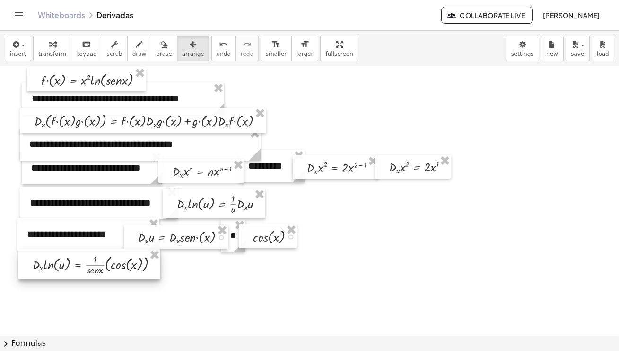
drag, startPoint x: 60, startPoint y: 268, endPoint x: 64, endPoint y: 264, distance: 5.4
click at [64, 264] on div at bounding box center [89, 264] width 142 height 30
click at [136, 288] on div at bounding box center [309, 353] width 619 height 621
click at [161, 46] on icon "button" at bounding box center [164, 44] width 7 height 11
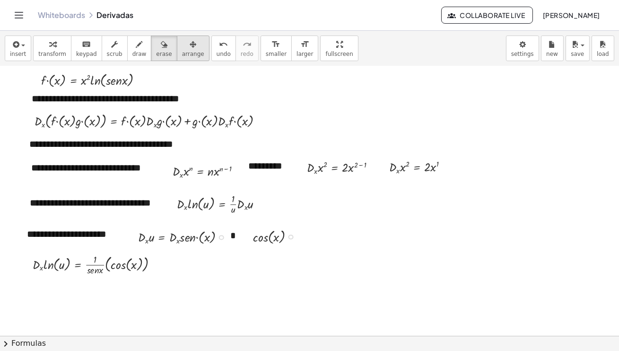
click at [190, 43] on icon "button" at bounding box center [193, 44] width 7 height 11
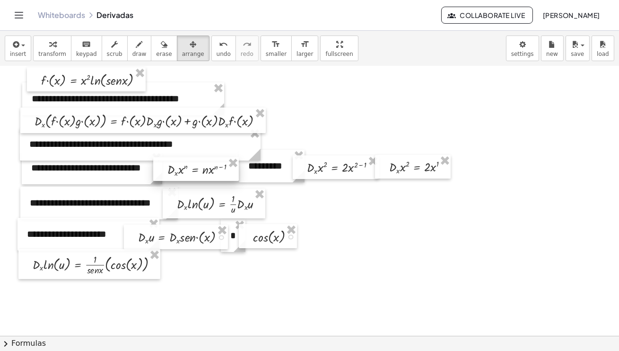
drag, startPoint x: 193, startPoint y: 170, endPoint x: 188, endPoint y: 168, distance: 5.1
click at [188, 168] on div at bounding box center [196, 169] width 86 height 24
click at [262, 167] on div at bounding box center [269, 164] width 66 height 33
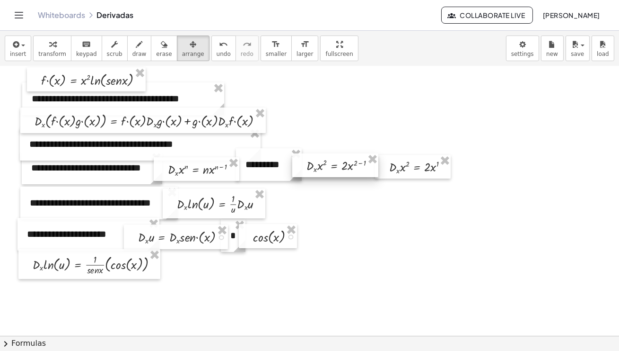
click at [326, 164] on div at bounding box center [335, 165] width 86 height 24
click at [387, 164] on div at bounding box center [345, 165] width 86 height 19
click at [430, 219] on div at bounding box center [309, 353] width 619 height 621
click at [402, 156] on div at bounding box center [413, 165] width 76 height 24
click at [406, 212] on div at bounding box center [309, 353] width 619 height 621
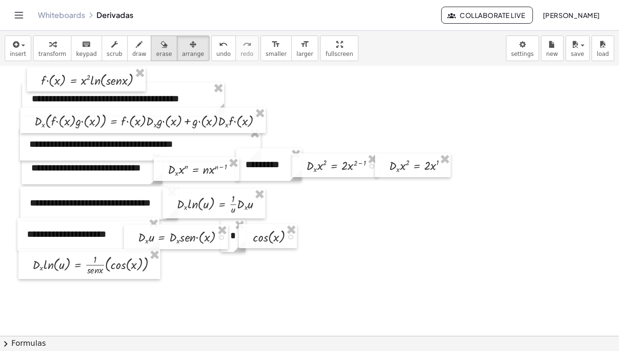
click at [161, 49] on icon "button" at bounding box center [164, 44] width 7 height 11
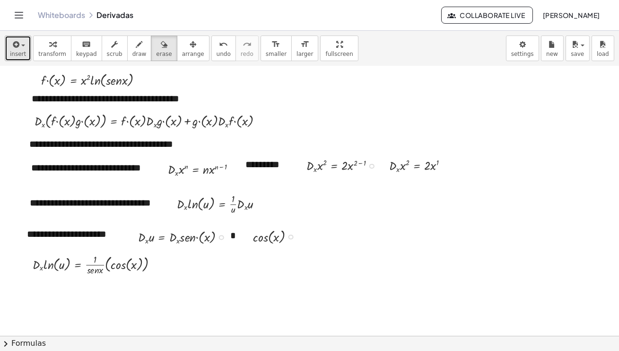
click at [25, 44] on div "button" at bounding box center [18, 43] width 16 height 11
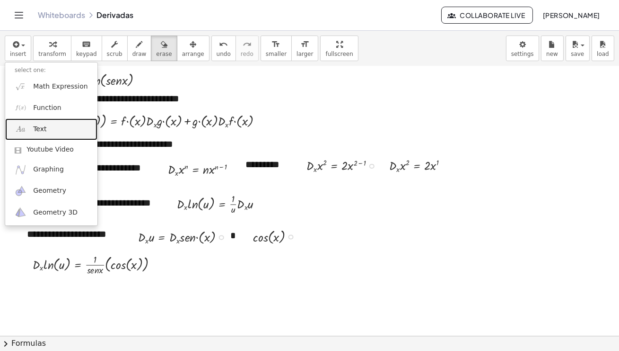
click at [43, 128] on span "Text" at bounding box center [39, 128] width 13 height 9
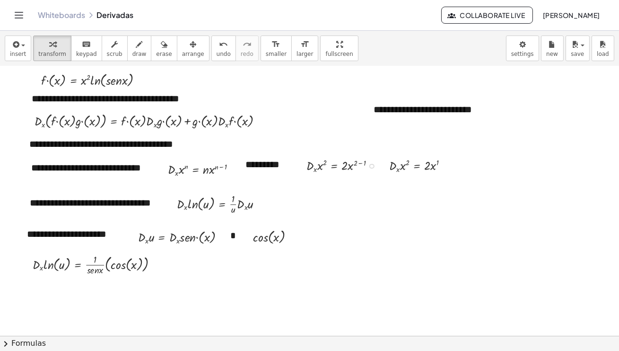
click at [307, 288] on div at bounding box center [309, 353] width 619 height 621
click at [464, 111] on div "**********" at bounding box center [435, 109] width 142 height 33
click at [507, 160] on div at bounding box center [309, 353] width 619 height 621
click at [481, 114] on div "**********" at bounding box center [435, 109] width 142 height 33
click at [536, 163] on div at bounding box center [309, 353] width 619 height 621
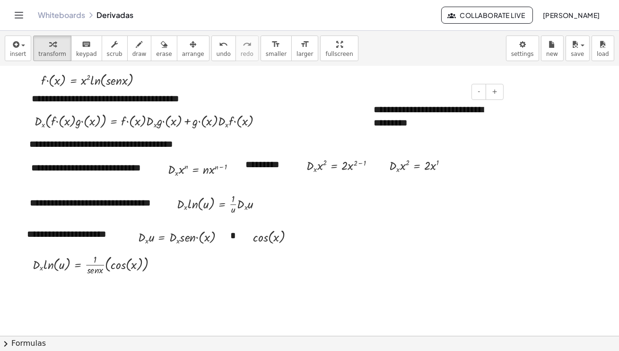
click at [486, 128] on div "**********" at bounding box center [435, 116] width 142 height 46
click at [190, 49] on icon "button" at bounding box center [193, 44] width 7 height 11
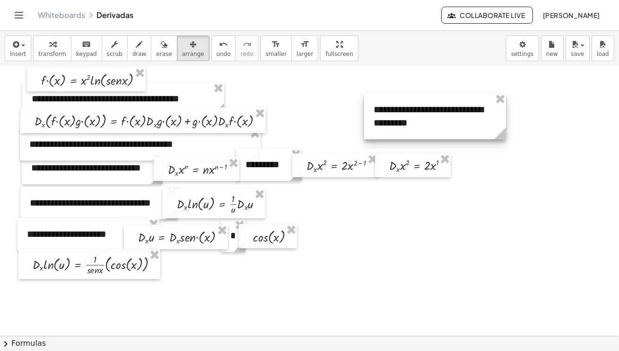
click at [451, 121] on div at bounding box center [435, 116] width 142 height 46
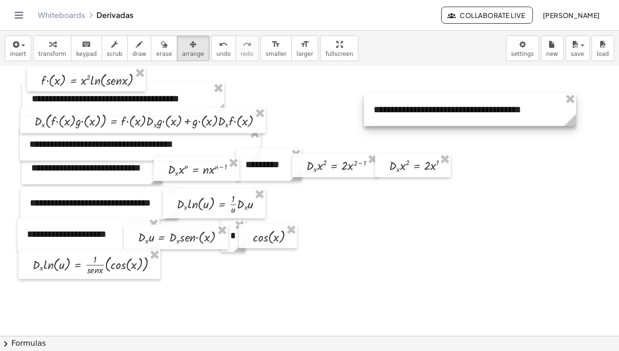
drag, startPoint x: 503, startPoint y: 133, endPoint x: 573, endPoint y: 136, distance: 70.1
click at [573, 136] on div "**********" at bounding box center [309, 353] width 619 height 621
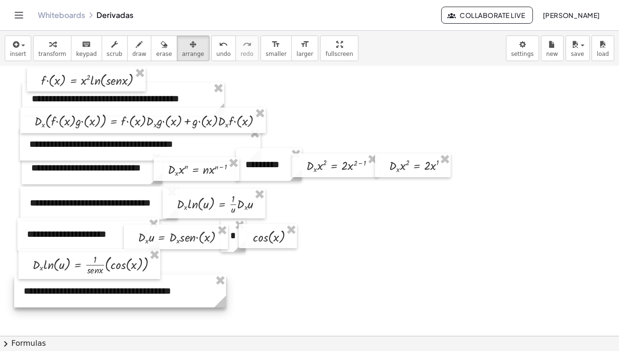
drag, startPoint x: 541, startPoint y: 114, endPoint x: 191, endPoint y: 296, distance: 394.1
click at [191, 288] on div at bounding box center [120, 290] width 212 height 33
click at [307, 288] on div at bounding box center [309, 353] width 619 height 621
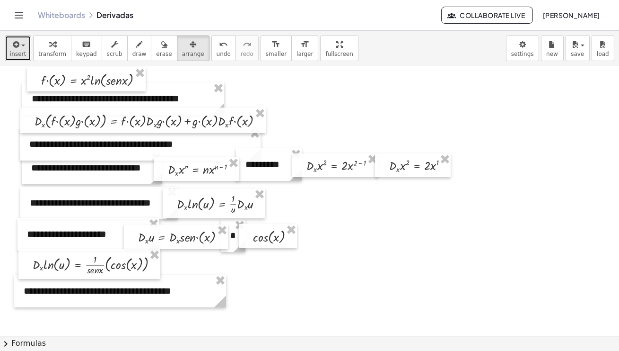
click at [22, 46] on div "button" at bounding box center [18, 43] width 16 height 11
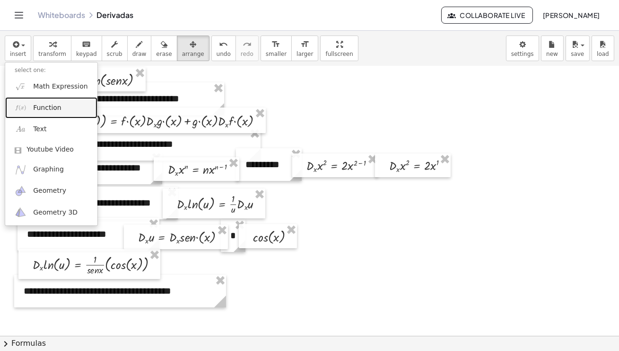
click at [37, 107] on span "Function" at bounding box center [47, 107] width 28 height 9
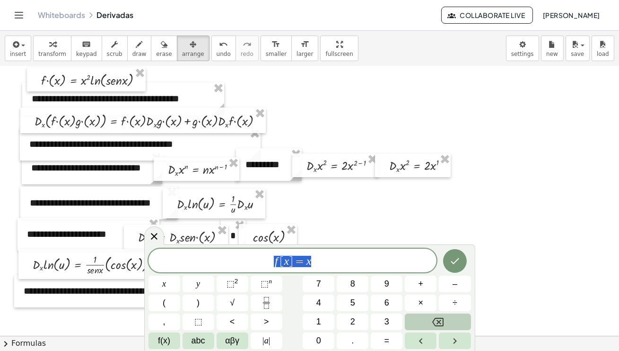
drag, startPoint x: 320, startPoint y: 263, endPoint x: 239, endPoint y: 247, distance: 82.0
click at [239, 247] on div "****** f [ x ] = x x y ⬚ 2 ⬚ n 7 8 9 + – ( ) √ 4 5 6 × ÷ , ⬚ < > 1 2 3 f(x) abc…" at bounding box center [309, 297] width 331 height 106
click at [230, 283] on span "⬚" at bounding box center [231, 283] width 8 height 9
click at [170, 288] on span "f(x)" at bounding box center [164, 340] width 12 height 13
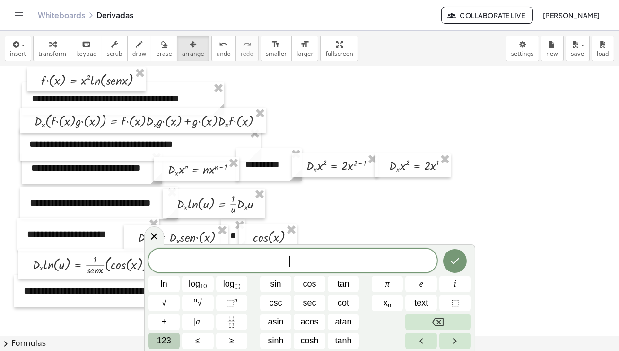
click at [511, 219] on div at bounding box center [309, 353] width 619 height 621
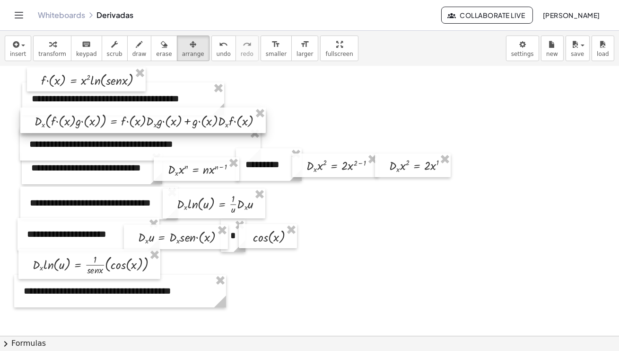
click at [258, 120] on div at bounding box center [142, 120] width 245 height 26
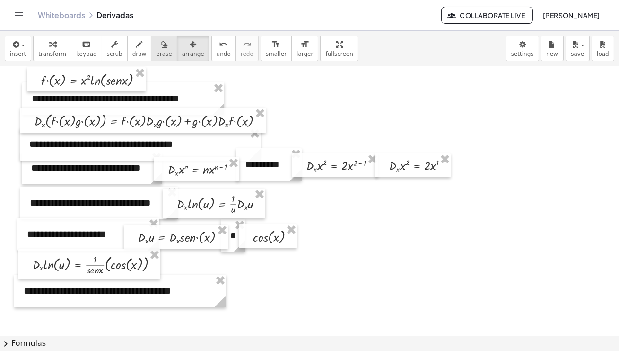
click at [161, 49] on icon "button" at bounding box center [164, 44] width 7 height 11
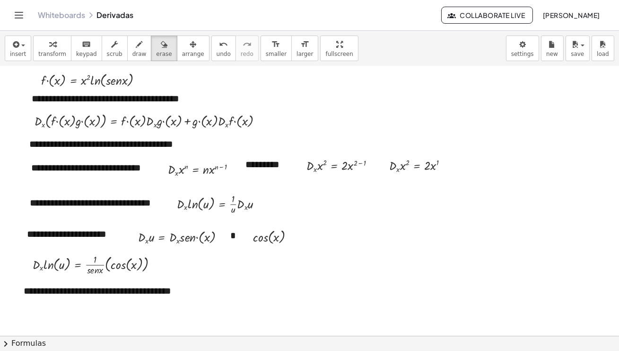
click at [246, 119] on div at bounding box center [309, 353] width 619 height 621
drag, startPoint x: 246, startPoint y: 119, endPoint x: 226, endPoint y: 120, distance: 19.9
click at [226, 120] on div at bounding box center [309, 353] width 619 height 621
click at [190, 47] on icon "button" at bounding box center [193, 44] width 7 height 11
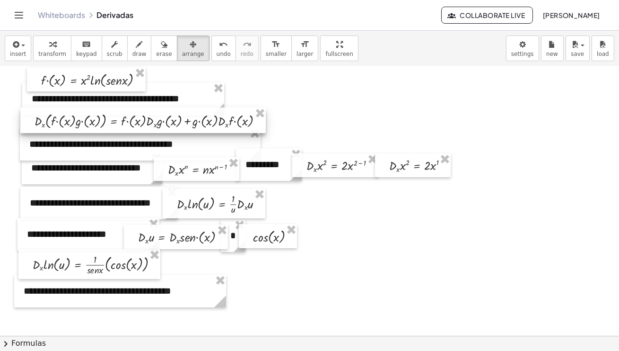
click at [262, 122] on div at bounding box center [142, 120] width 245 height 26
click at [244, 121] on div at bounding box center [142, 118] width 245 height 26
click at [261, 118] on div at bounding box center [142, 118] width 245 height 26
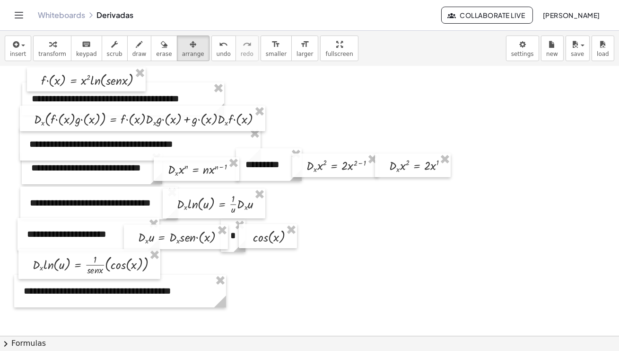
click at [298, 122] on div at bounding box center [309, 353] width 619 height 621
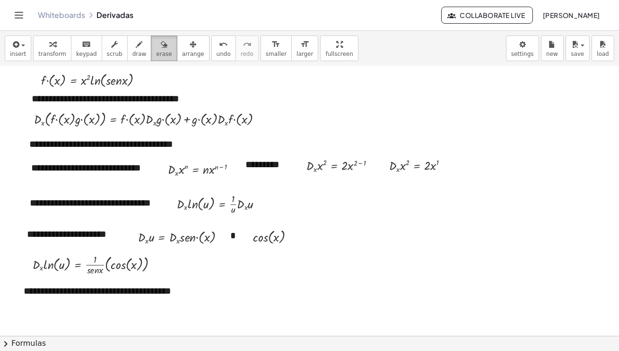
click at [157, 53] on span "erase" at bounding box center [164, 54] width 16 height 7
click at [156, 288] on div at bounding box center [309, 353] width 619 height 621
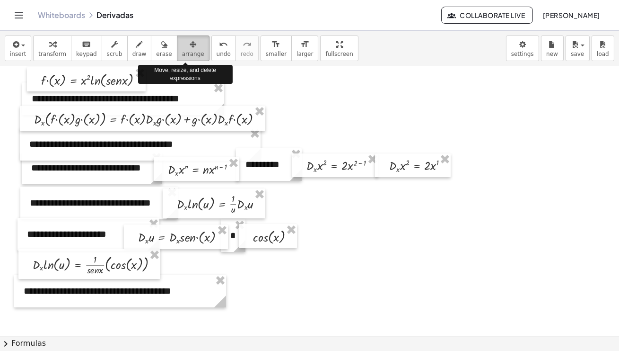
click at [190, 46] on div "button" at bounding box center [193, 43] width 22 height 11
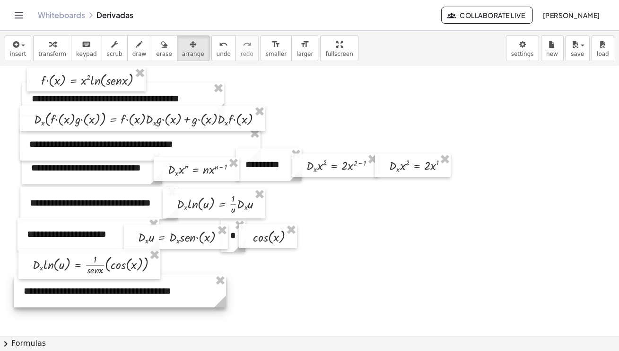
click at [212, 288] on icon at bounding box center [220, 301] width 17 height 17
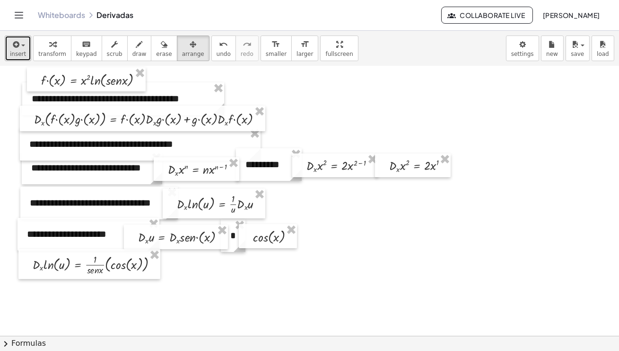
click at [25, 44] on div "button" at bounding box center [18, 43] width 16 height 11
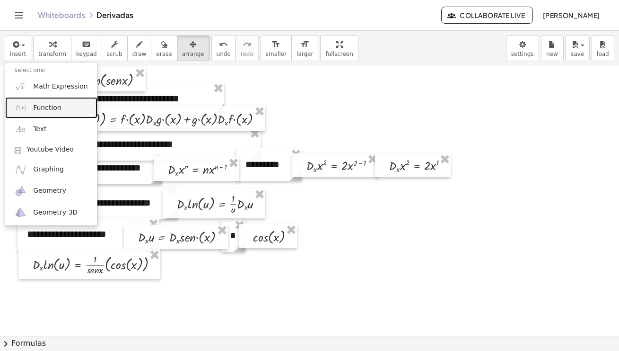
click at [36, 106] on span "Function" at bounding box center [47, 107] width 28 height 9
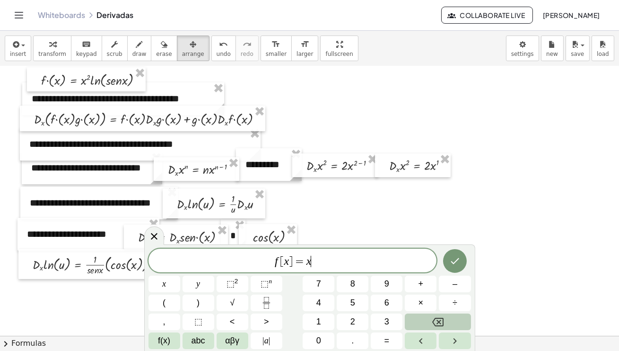
drag, startPoint x: 314, startPoint y: 262, endPoint x: 234, endPoint y: 256, distance: 80.2
click at [234, 256] on span "f [ x ] = x ​" at bounding box center [293, 260] width 289 height 13
click at [165, 288] on span "f(x)" at bounding box center [164, 340] width 12 height 13
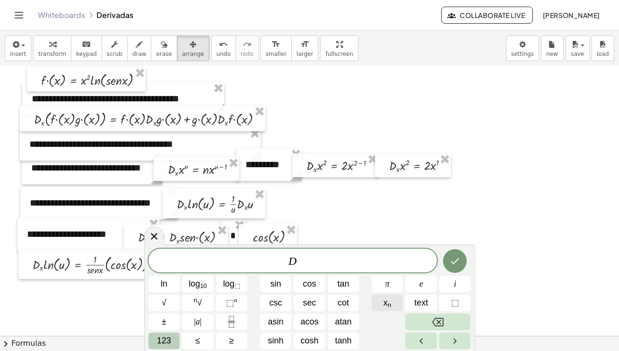
click at [389, 288] on span "x n" at bounding box center [388, 302] width 8 height 13
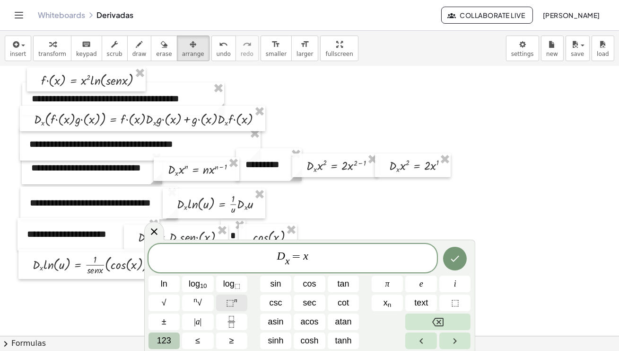
click at [232, 288] on span "⬚" at bounding box center [230, 302] width 8 height 9
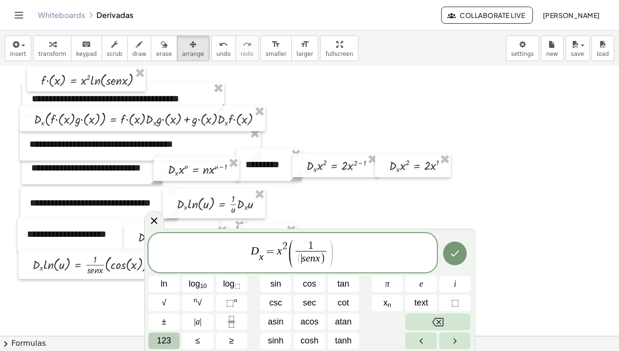
click at [301, 262] on span "( ​ s e n x )" at bounding box center [311, 259] width 29 height 12
click at [332, 251] on span ")" at bounding box center [331, 253] width 7 height 30
click at [328, 250] on span ")" at bounding box center [331, 253] width 7 height 30
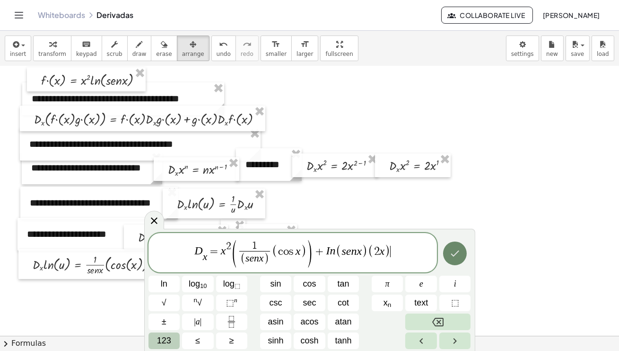
click at [449, 254] on icon "Done" at bounding box center [454, 252] width 11 height 11
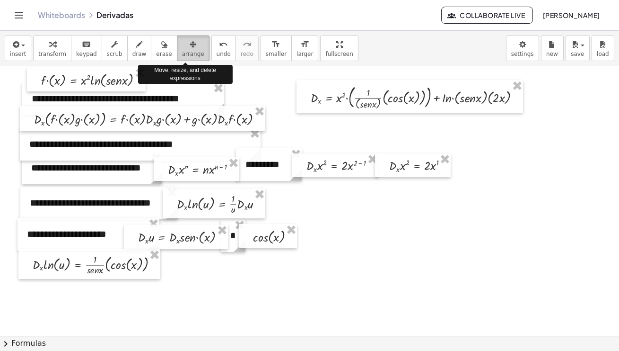
click at [189, 52] on span "arrange" at bounding box center [193, 54] width 22 height 7
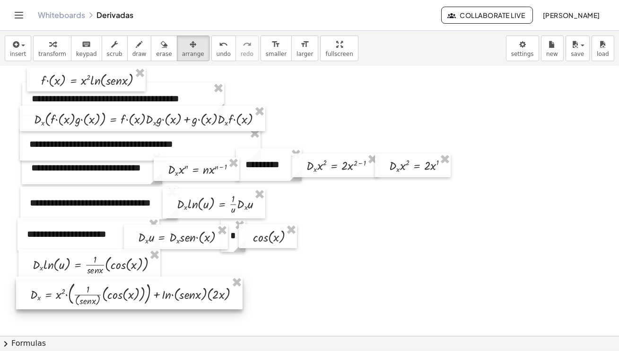
drag, startPoint x: 379, startPoint y: 92, endPoint x: 99, endPoint y: 288, distance: 342.4
click at [99, 288] on div at bounding box center [129, 292] width 227 height 33
click at [287, 288] on div at bounding box center [309, 353] width 619 height 621
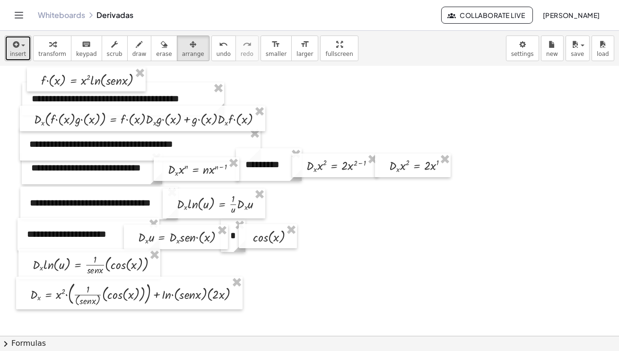
click at [23, 43] on div "button" at bounding box center [18, 43] width 16 height 11
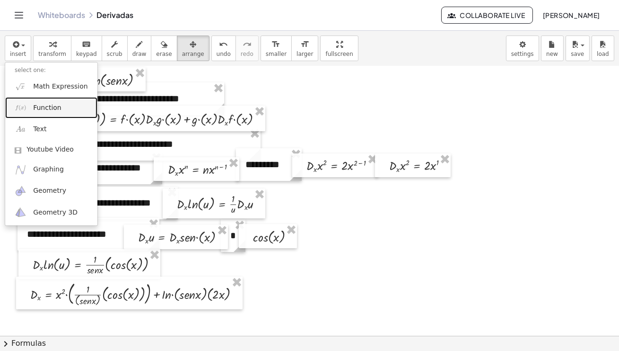
click at [44, 108] on span "Function" at bounding box center [47, 107] width 28 height 9
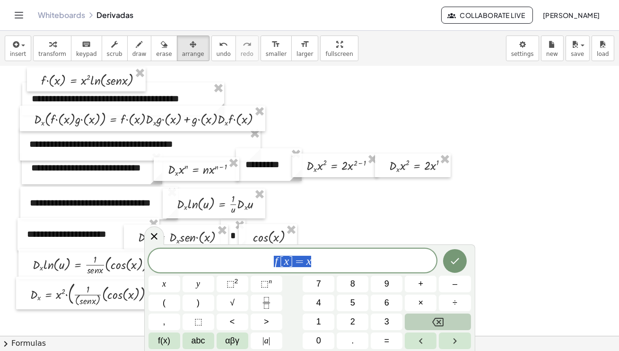
drag, startPoint x: 326, startPoint y: 256, endPoint x: 251, endPoint y: 256, distance: 75.7
click at [251, 256] on span "f [ x ] = x" at bounding box center [293, 260] width 289 height 13
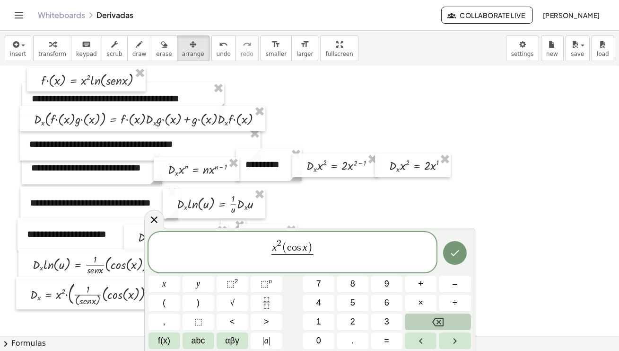
click at [319, 249] on span "x 2 ( c o s x ) ​ ​" at bounding box center [293, 252] width 289 height 30
click at [310, 260] on span "x 2 c o s x s e n ​" at bounding box center [292, 252] width 35 height 27
click at [302, 263] on span "s e n" at bounding box center [293, 260] width 32 height 13
click at [314, 255] on span "x 2 c o s x s e n x ​ ​" at bounding box center [293, 252] width 289 height 29
click at [460, 250] on icon "Done" at bounding box center [454, 252] width 11 height 11
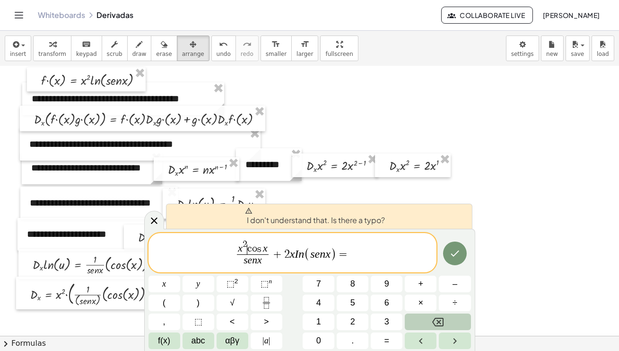
click at [248, 248] on var "c" at bounding box center [249, 249] width 5 height 10
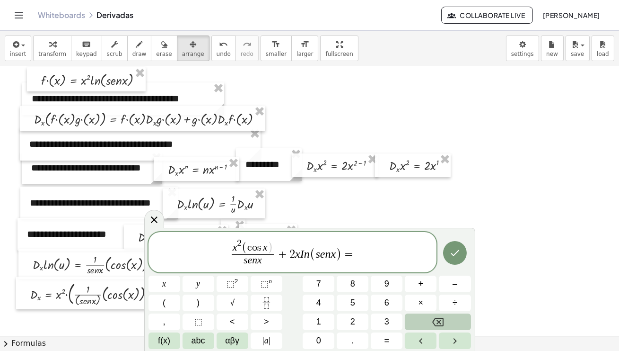
click at [268, 249] on span ")" at bounding box center [270, 248] width 5 height 12
click at [243, 261] on span "s e n x" at bounding box center [253, 260] width 42 height 13
click at [263, 262] on span ")" at bounding box center [264, 260] width 5 height 12
click at [458, 251] on icon "Done" at bounding box center [454, 250] width 11 height 11
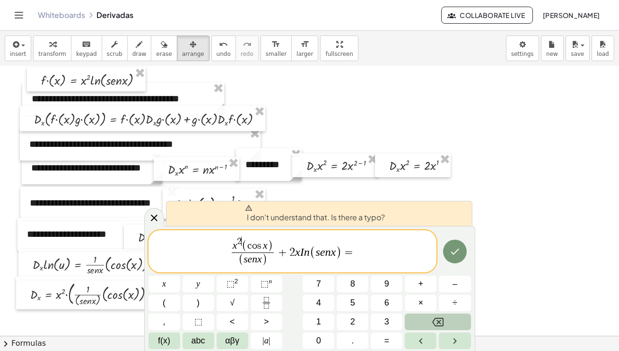
click at [240, 248] on span "x 2 ​ ( c o s x )" at bounding box center [253, 245] width 42 height 16
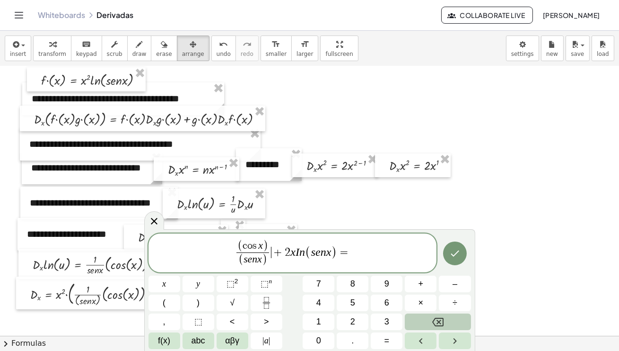
click at [271, 253] on span "( c o s x ) ( s e n x ) ​" at bounding box center [252, 253] width 37 height 27
click at [228, 251] on span "​ ( c o s x ) ( s e n x ) ​ + 2 x I n ( s e n x ) =" at bounding box center [293, 253] width 289 height 29
click at [461, 255] on button "Done" at bounding box center [455, 253] width 24 height 24
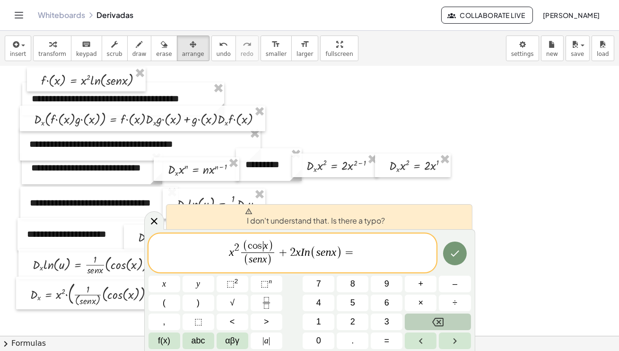
click at [262, 247] on var "s" at bounding box center [261, 245] width 6 height 10
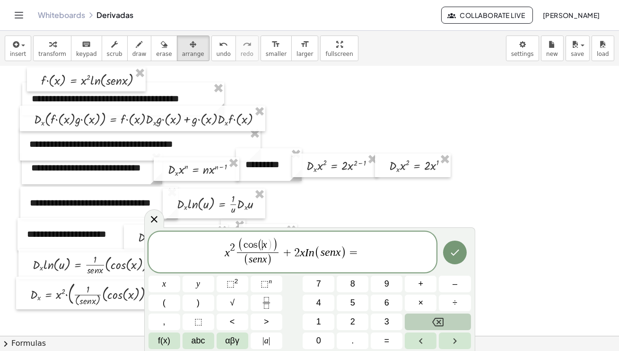
click at [268, 247] on span ")" at bounding box center [269, 244] width 5 height 12
click at [262, 261] on span "s e n ​ x" at bounding box center [258, 259] width 18 height 10
click at [268, 263] on span ")" at bounding box center [269, 258] width 5 height 12
click at [337, 252] on var "x" at bounding box center [338, 250] width 5 height 12
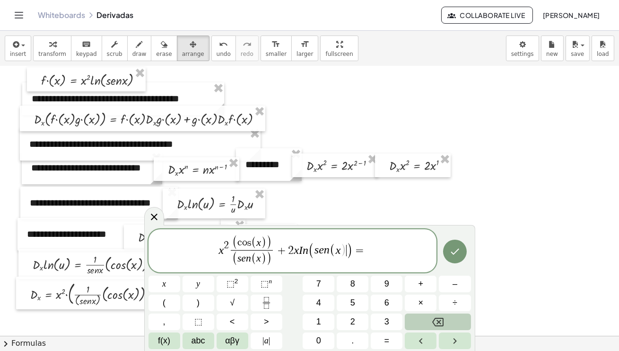
click at [345, 252] on span ")" at bounding box center [344, 250] width 6 height 14
click at [376, 254] on span "x 2 ( c o s ( x ) ) ( s e n ( x ) ) ​ + 2 x I n ( s e n ( x ) ) = ​" at bounding box center [293, 251] width 289 height 33
click at [451, 252] on icon "Done" at bounding box center [455, 251] width 9 height 6
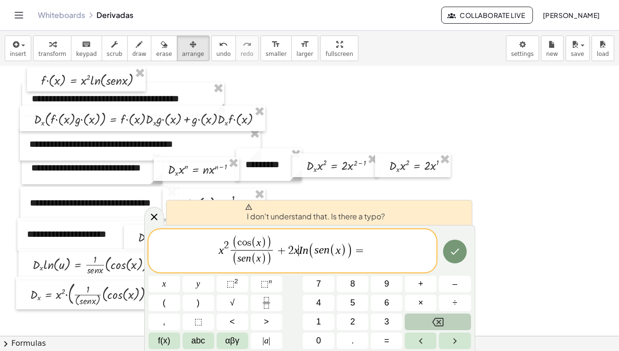
click at [298, 251] on span "x 2 ( c o s ( x ) ) ( s e n ( x ) ) ​ + 2 x ​ I n ( s e n ( x ) ) =" at bounding box center [293, 251] width 289 height 33
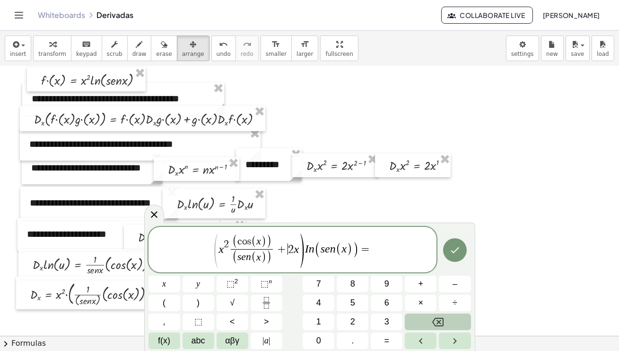
click at [288, 248] on span "x 2 ( c o s ( x ) ) ( s e n ( x ) ) ​ + ​ 2 x" at bounding box center [259, 250] width 80 height 31
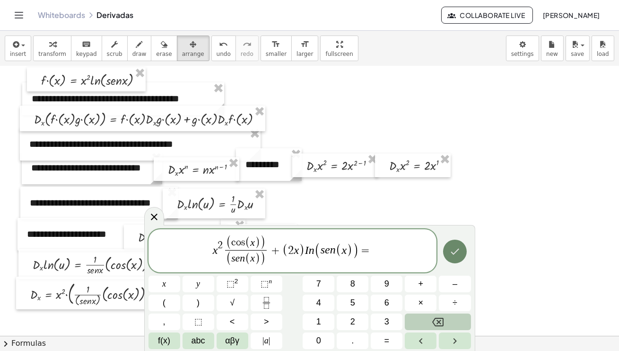
click at [454, 257] on button "Done" at bounding box center [455, 251] width 24 height 24
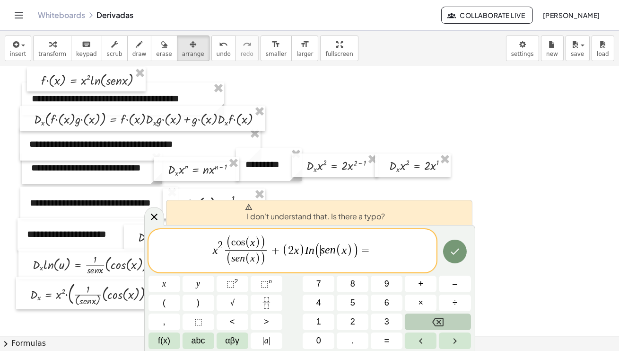
click at [320, 250] on span "( ​ s e n ( x ) )" at bounding box center [337, 250] width 44 height 16
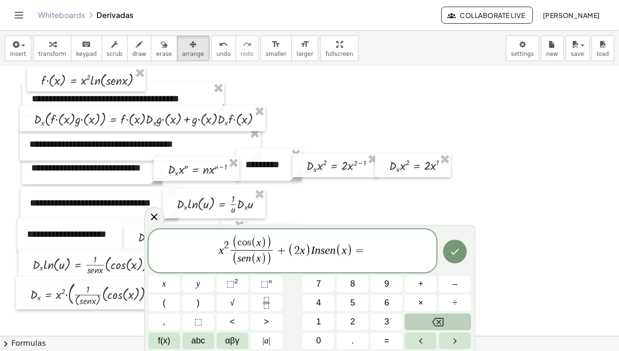
click at [310, 251] on span ")" at bounding box center [308, 250] width 6 height 14
click at [289, 249] on span "(" at bounding box center [288, 250] width 6 height 17
click at [320, 251] on var "s" at bounding box center [320, 250] width 4 height 12
click at [349, 251] on span ")" at bounding box center [347, 250] width 6 height 14
click at [370, 253] on span "x 2 ( c o s ( x ) ) ( s e n ( x ) ) ​ + 2 x · I n ( s e n ( x ) ) = ​" at bounding box center [293, 251] width 289 height 33
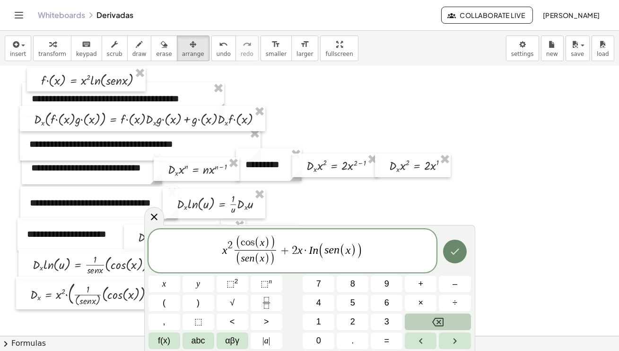
click at [466, 252] on button "Done" at bounding box center [455, 251] width 24 height 24
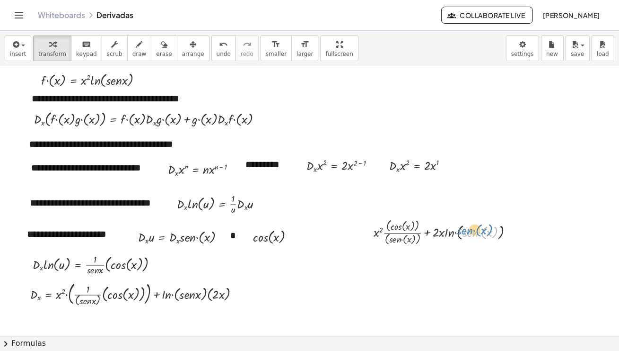
drag, startPoint x: 483, startPoint y: 236, endPoint x: 476, endPoint y: 231, distance: 8.1
click at [476, 231] on div at bounding box center [447, 232] width 157 height 30
click at [190, 45] on icon "button" at bounding box center [193, 44] width 7 height 11
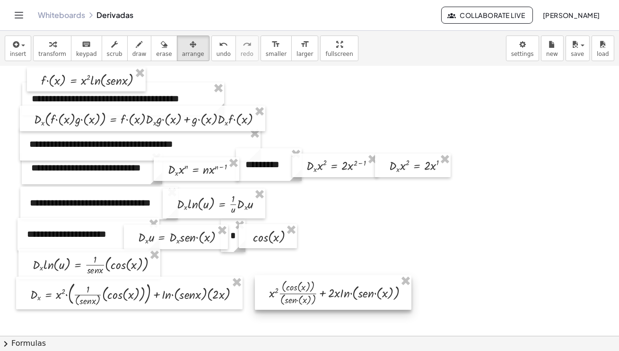
drag, startPoint x: 416, startPoint y: 225, endPoint x: 312, endPoint y: 285, distance: 120.8
click at [312, 285] on div at bounding box center [333, 292] width 157 height 35
click at [21, 45] on span "button" at bounding box center [23, 45] width 4 height 2
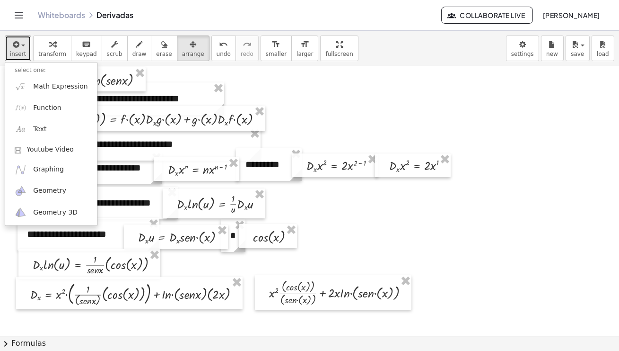
click at [363, 230] on div at bounding box center [309, 353] width 619 height 621
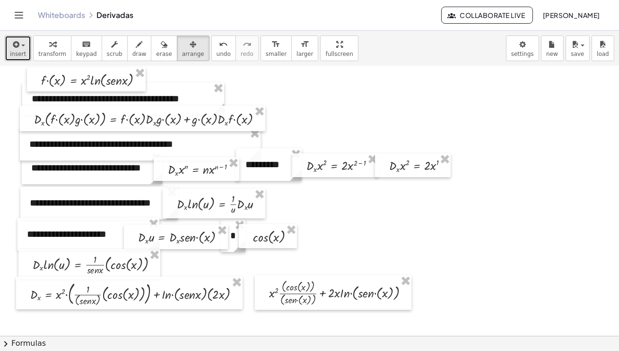
click at [25, 49] on button "insert" at bounding box center [18, 48] width 26 height 26
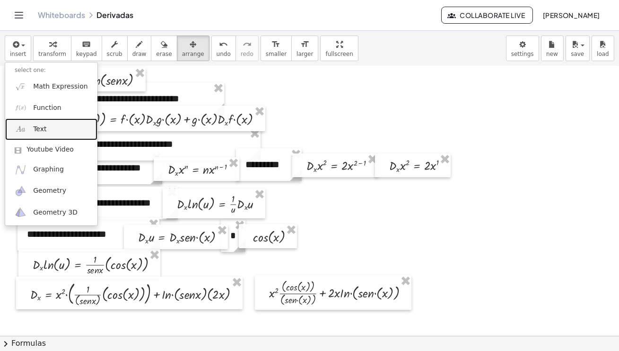
click at [46, 130] on link "Text" at bounding box center [51, 128] width 92 height 21
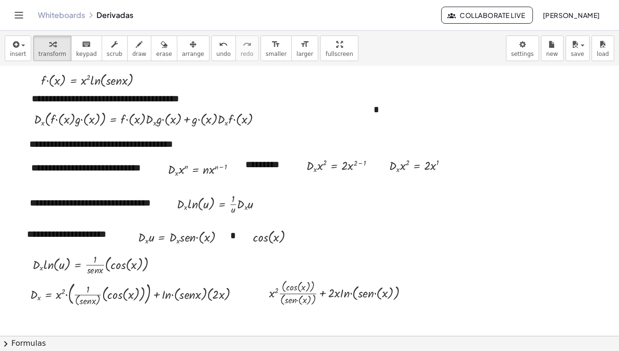
click at [449, 207] on div at bounding box center [309, 353] width 619 height 621
click at [382, 112] on div "*" at bounding box center [435, 109] width 142 height 33
click at [520, 147] on div at bounding box center [309, 353] width 619 height 621
click at [190, 49] on icon "button" at bounding box center [193, 44] width 7 height 11
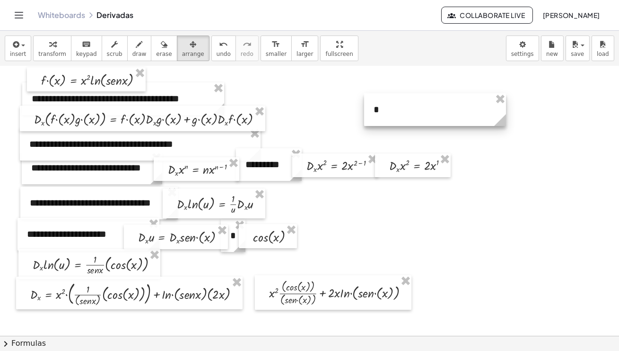
click at [437, 113] on div at bounding box center [435, 109] width 142 height 33
drag, startPoint x: 507, startPoint y: 120, endPoint x: 380, endPoint y: 117, distance: 127.3
click at [380, 117] on circle at bounding box center [384, 122] width 17 height 17
click at [425, 107] on div at bounding box center [309, 353] width 619 height 621
click at [443, 127] on div at bounding box center [309, 353] width 619 height 621
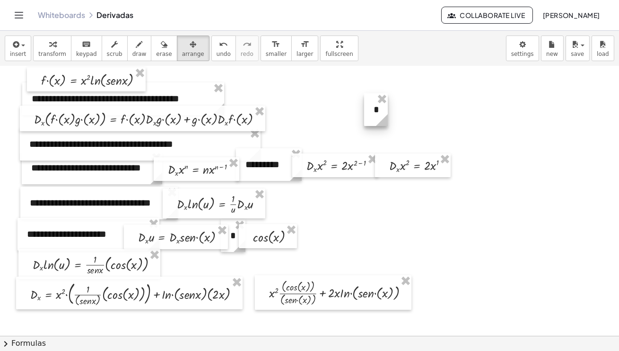
drag, startPoint x: 373, startPoint y: 117, endPoint x: 264, endPoint y: 280, distance: 196.0
click at [264, 280] on div "**********" at bounding box center [309, 353] width 619 height 621
click at [431, 123] on div at bounding box center [309, 353] width 619 height 621
drag, startPoint x: 368, startPoint y: 101, endPoint x: 241, endPoint y: 281, distance: 220.2
click at [241, 281] on div "**********" at bounding box center [309, 353] width 619 height 621
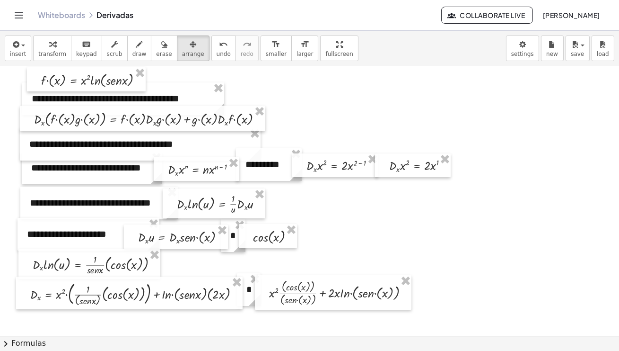
click at [463, 271] on div at bounding box center [309, 353] width 619 height 621
click at [161, 48] on icon "button" at bounding box center [164, 44] width 7 height 11
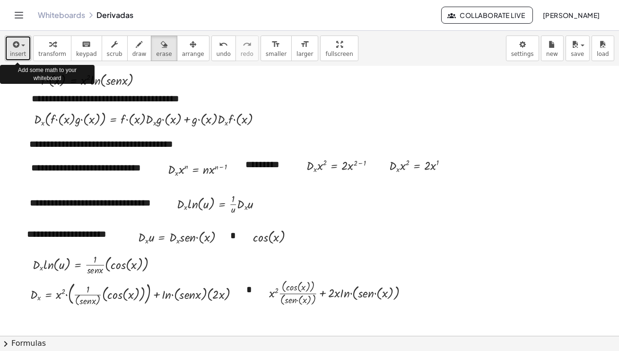
click at [22, 43] on div "button" at bounding box center [18, 43] width 16 height 11
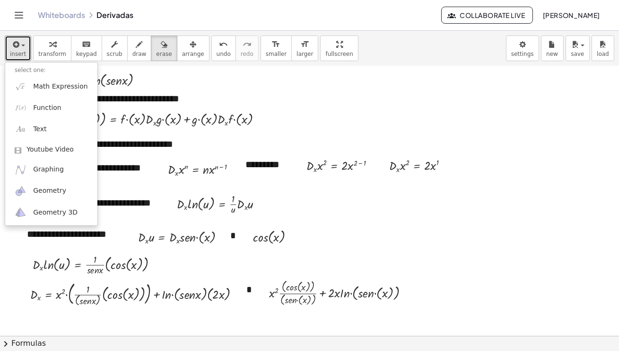
click at [463, 251] on div at bounding box center [309, 353] width 619 height 621
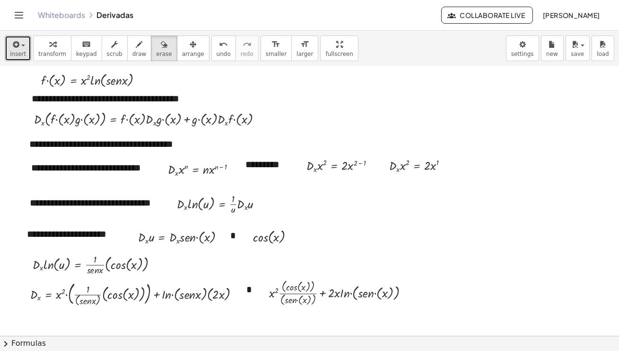
click at [19, 47] on span "button" at bounding box center [20, 45] width 2 height 7
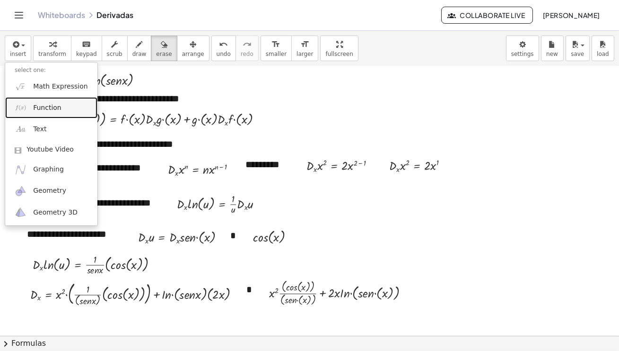
click at [40, 107] on span "Function" at bounding box center [47, 107] width 28 height 9
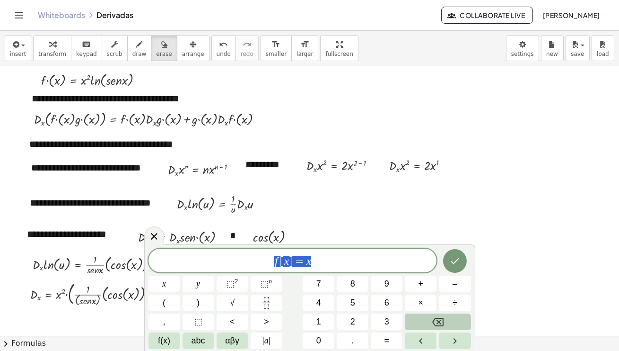
drag, startPoint x: 322, startPoint y: 261, endPoint x: 231, endPoint y: 256, distance: 91.4
click at [231, 256] on span "f [ x ] = x" at bounding box center [293, 260] width 289 height 13
click at [235, 281] on sup "2" at bounding box center [237, 280] width 4 height 7
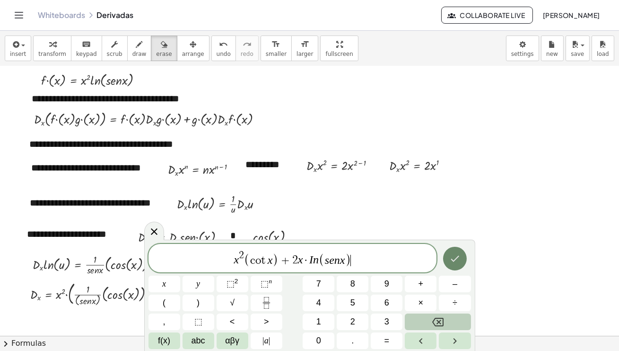
click at [456, 264] on button "Done" at bounding box center [455, 258] width 24 height 24
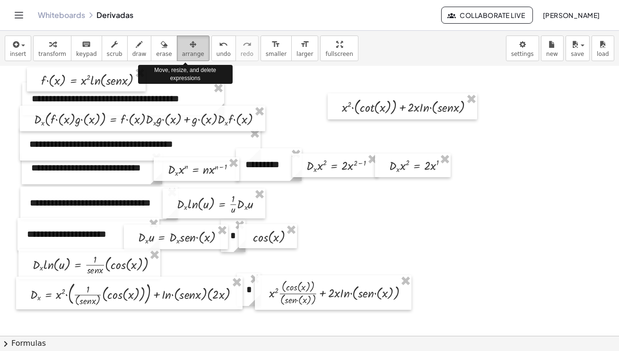
click at [190, 47] on icon "button" at bounding box center [193, 44] width 7 height 11
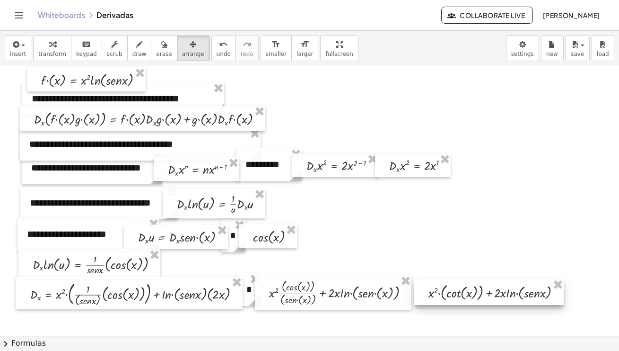
drag, startPoint x: 416, startPoint y: 107, endPoint x: 504, endPoint y: 292, distance: 204.6
click at [504, 288] on div at bounding box center [488, 292] width 149 height 26
click at [522, 288] on div at bounding box center [309, 353] width 619 height 621
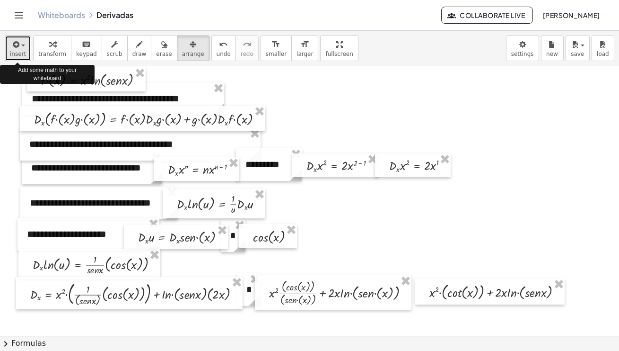
click at [23, 48] on div "button" at bounding box center [18, 43] width 16 height 11
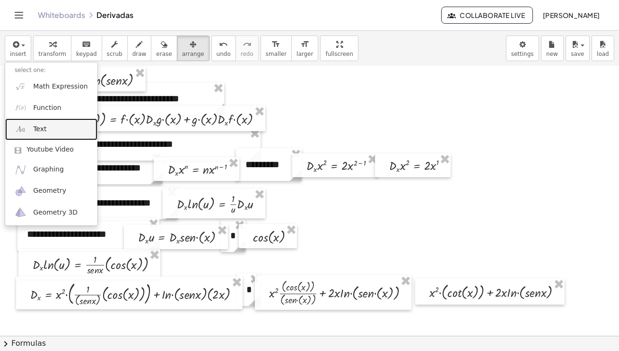
click at [42, 126] on span "Text" at bounding box center [39, 128] width 13 height 9
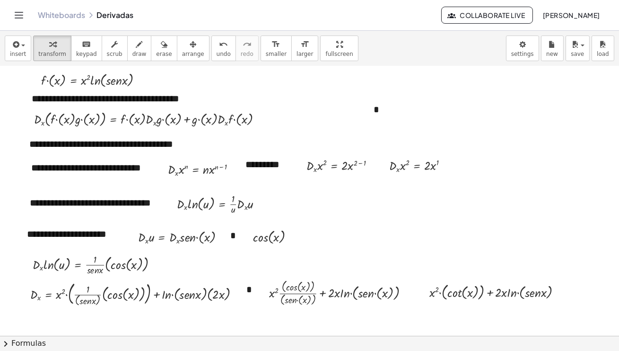
click at [558, 168] on div at bounding box center [309, 353] width 619 height 621
click at [191, 51] on span "arrange" at bounding box center [193, 54] width 22 height 7
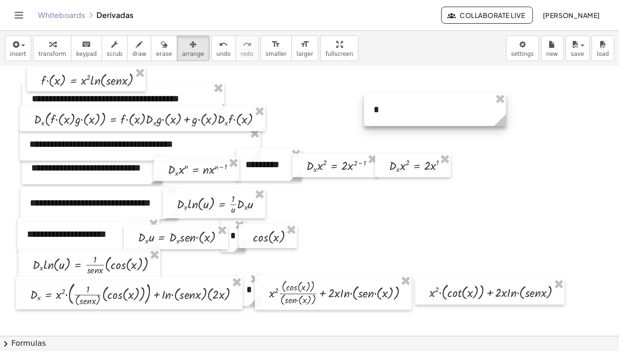
click at [403, 117] on div at bounding box center [435, 109] width 142 height 33
drag, startPoint x: 505, startPoint y: 124, endPoint x: 383, endPoint y: 116, distance: 122.3
click at [383, 116] on g at bounding box center [384, 122] width 17 height 17
click at [447, 105] on div at bounding box center [309, 353] width 619 height 621
drag, startPoint x: 380, startPoint y: 114, endPoint x: 349, endPoint y: 136, distance: 38.7
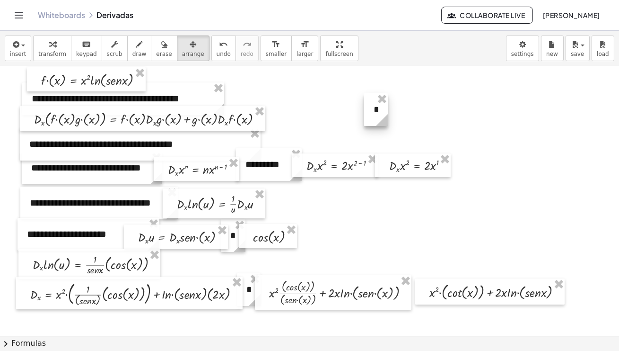
click at [349, 136] on div "**********" at bounding box center [309, 353] width 619 height 621
click at [511, 114] on div at bounding box center [309, 353] width 619 height 621
drag, startPoint x: 374, startPoint y: 98, endPoint x: 412, endPoint y: 276, distance: 181.4
click at [412, 276] on div "**********" at bounding box center [309, 353] width 619 height 621
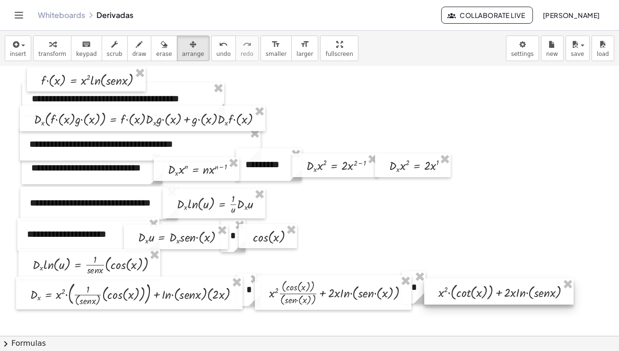
drag, startPoint x: 425, startPoint y: 285, endPoint x: 432, endPoint y: 284, distance: 6.7
click at [432, 284] on div at bounding box center [498, 291] width 149 height 26
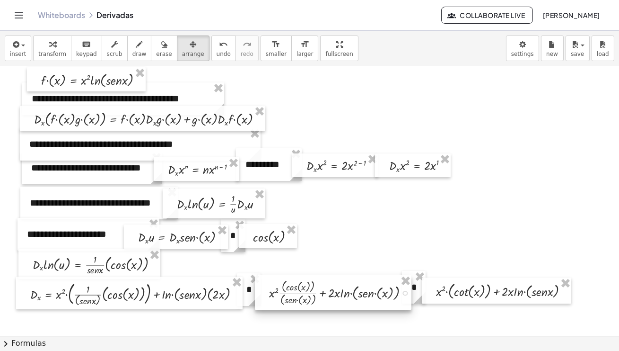
click at [418, 288] on div at bounding box center [342, 292] width 157 height 30
drag, startPoint x: 414, startPoint y: 298, endPoint x: 419, endPoint y: 302, distance: 6.4
click at [419, 288] on div at bounding box center [342, 292] width 157 height 30
click at [457, 288] on div at bounding box center [309, 353] width 619 height 621
click at [417, 288] on div at bounding box center [342, 292] width 157 height 30
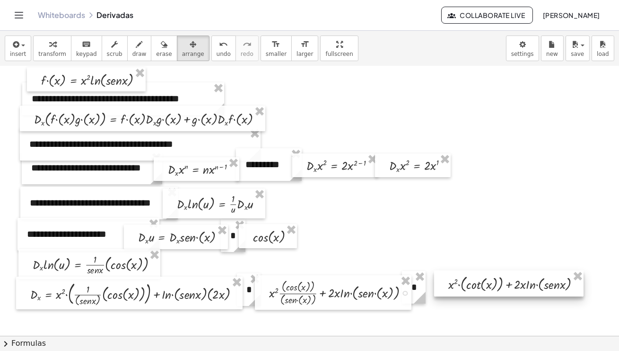
drag, startPoint x: 430, startPoint y: 286, endPoint x: 456, endPoint y: 276, distance: 27.6
click at [456, 276] on div at bounding box center [508, 283] width 149 height 26
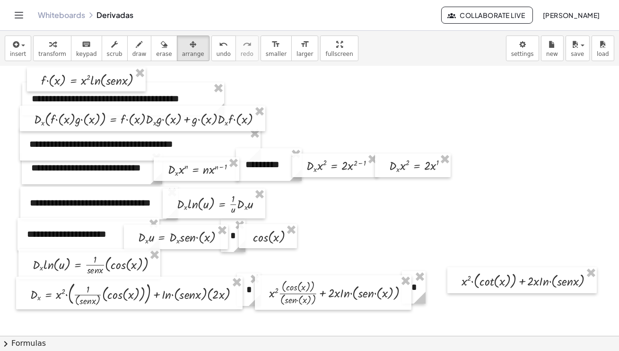
drag, startPoint x: 417, startPoint y: 296, endPoint x: 436, endPoint y: 310, distance: 23.0
click at [436, 288] on div "**********" at bounding box center [309, 353] width 619 height 621
click at [425, 288] on div at bounding box center [415, 291] width 24 height 33
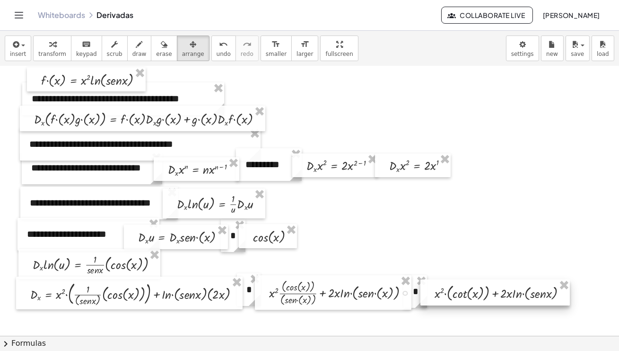
drag, startPoint x: 456, startPoint y: 272, endPoint x: 429, endPoint y: 284, distance: 29.6
click at [429, 284] on div at bounding box center [495, 292] width 149 height 26
click at [455, 251] on div at bounding box center [309, 353] width 619 height 621
click at [161, 44] on icon "button" at bounding box center [164, 44] width 7 height 11
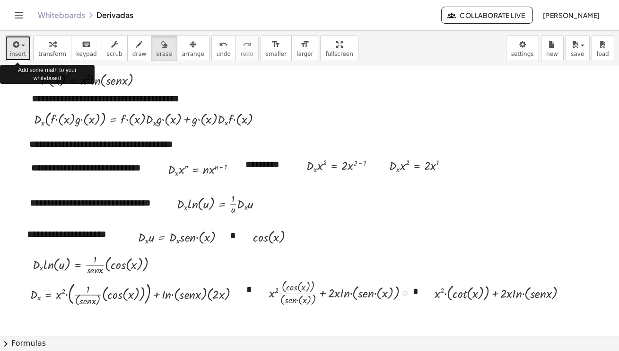
click at [22, 46] on div "button" at bounding box center [18, 43] width 16 height 11
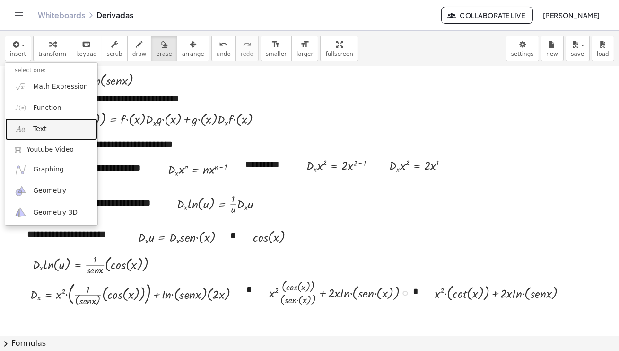
click at [43, 129] on span "Text" at bounding box center [39, 128] width 13 height 9
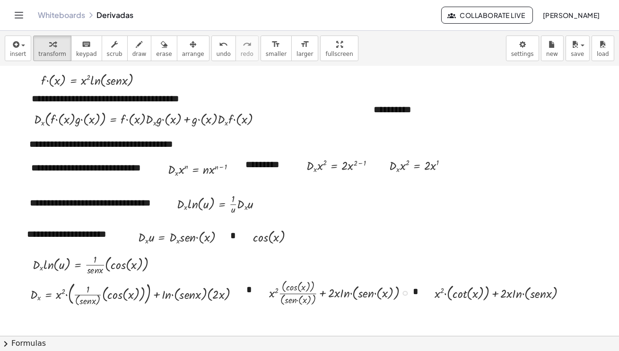
click at [547, 223] on div at bounding box center [309, 353] width 619 height 621
click at [437, 130] on div at bounding box center [309, 353] width 619 height 621
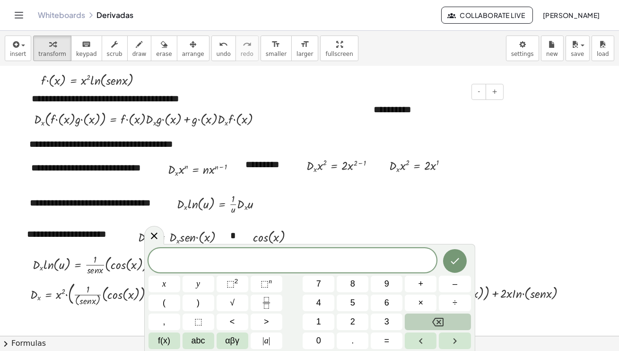
click at [391, 104] on div "**********" at bounding box center [435, 109] width 142 height 33
click at [447, 117] on div "**********" at bounding box center [435, 109] width 142 height 33
click at [518, 178] on div at bounding box center [309, 353] width 619 height 621
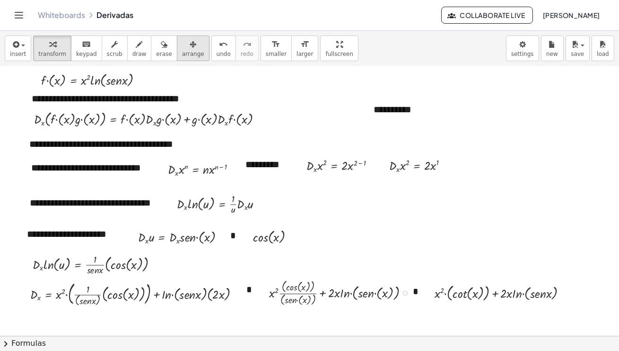
click at [190, 47] on div "button" at bounding box center [193, 43] width 22 height 11
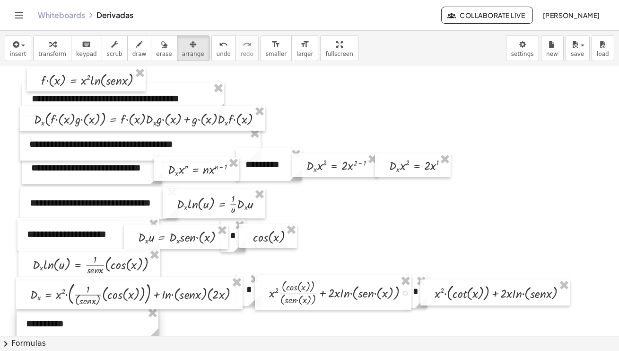
drag, startPoint x: 406, startPoint y: 108, endPoint x: 59, endPoint y: 322, distance: 408.2
click at [59, 288] on div at bounding box center [88, 323] width 142 height 33
click at [443, 284] on div at bounding box center [495, 292] width 149 height 26
click at [569, 288] on div at bounding box center [495, 292] width 149 height 26
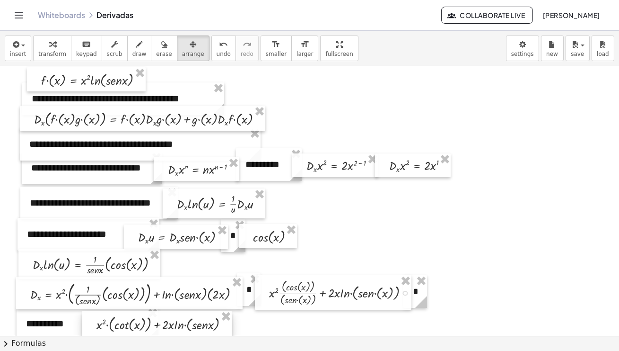
drag, startPoint x: 569, startPoint y: 294, endPoint x: 231, endPoint y: 325, distance: 339.2
click at [231, 288] on div at bounding box center [156, 323] width 149 height 26
click at [332, 288] on div at bounding box center [309, 353] width 619 height 621
click at [163, 47] on div "button" at bounding box center [164, 43] width 16 height 11
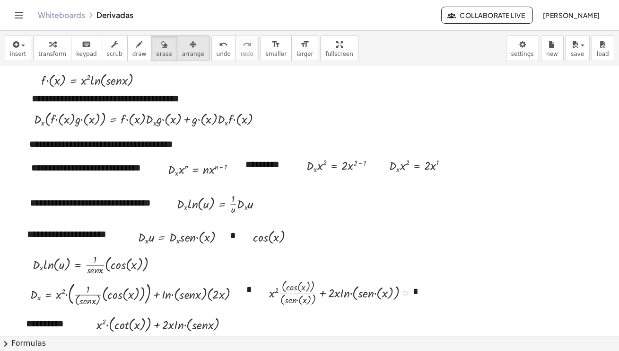
click at [190, 48] on icon "button" at bounding box center [193, 44] width 7 height 11
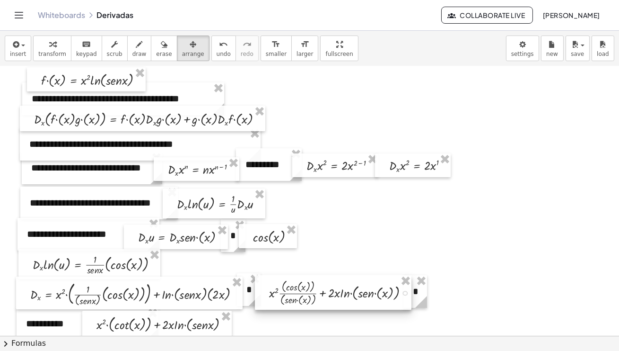
click at [419, 288] on div at bounding box center [342, 292] width 157 height 30
click at [420, 277] on div at bounding box center [342, 292] width 157 height 30
click at [421, 281] on div at bounding box center [342, 292] width 157 height 30
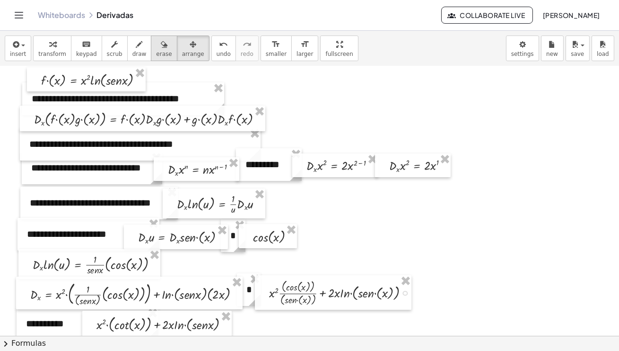
click at [161, 48] on icon "button" at bounding box center [164, 44] width 7 height 11
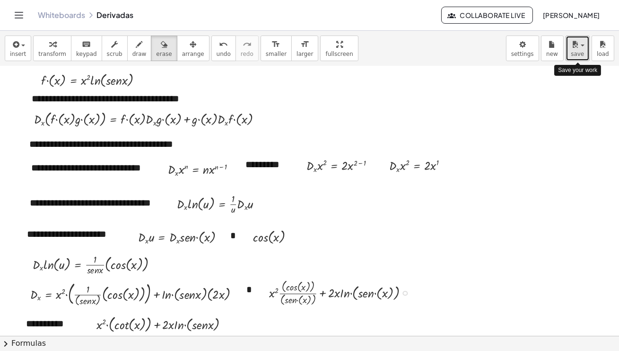
click at [580, 47] on span "button" at bounding box center [580, 45] width 2 height 7
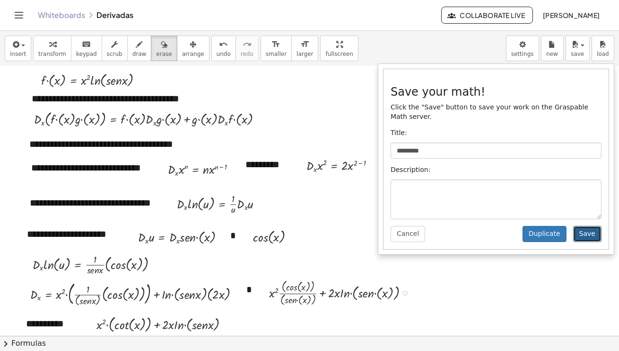
click at [587, 232] on button "Save" at bounding box center [587, 234] width 28 height 16
